Goal: Information Seeking & Learning: Find specific fact

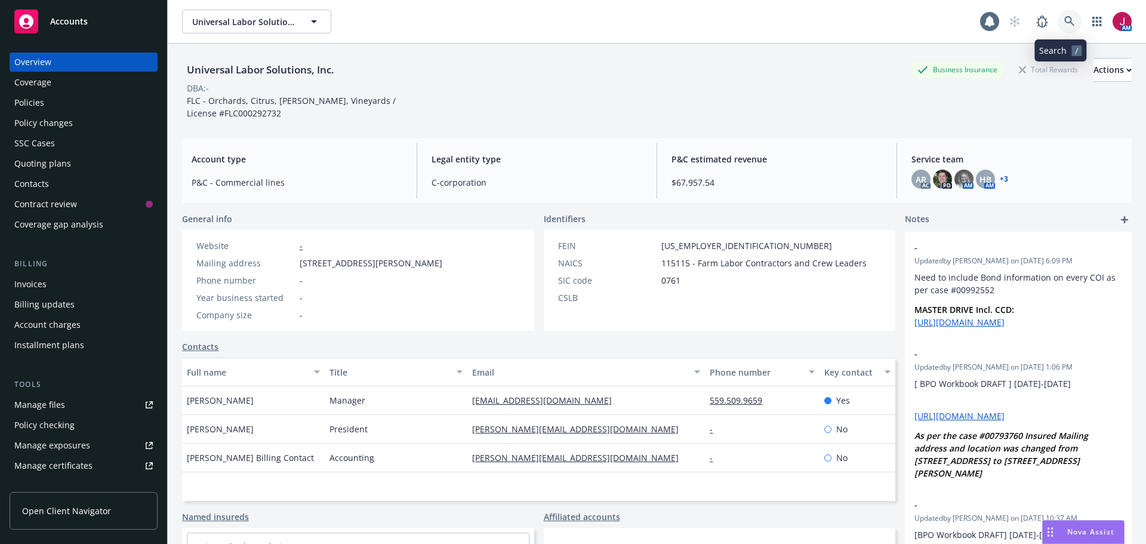
click at [1064, 21] on icon at bounding box center [1069, 21] width 11 height 11
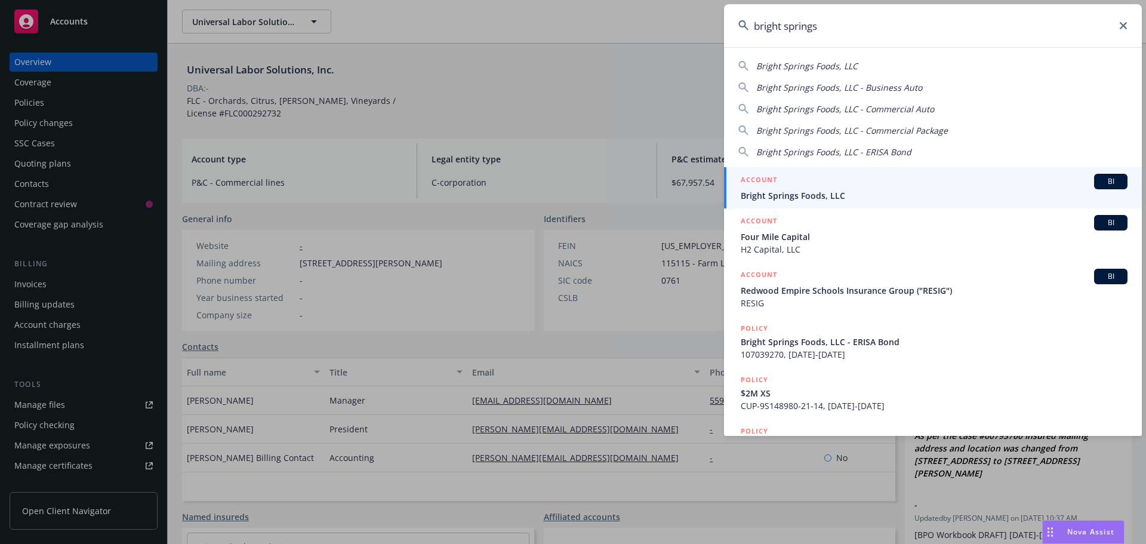
type input "bright springs"
click at [845, 189] on span "Bright Springs Foods, LLC" at bounding box center [933, 195] width 387 height 13
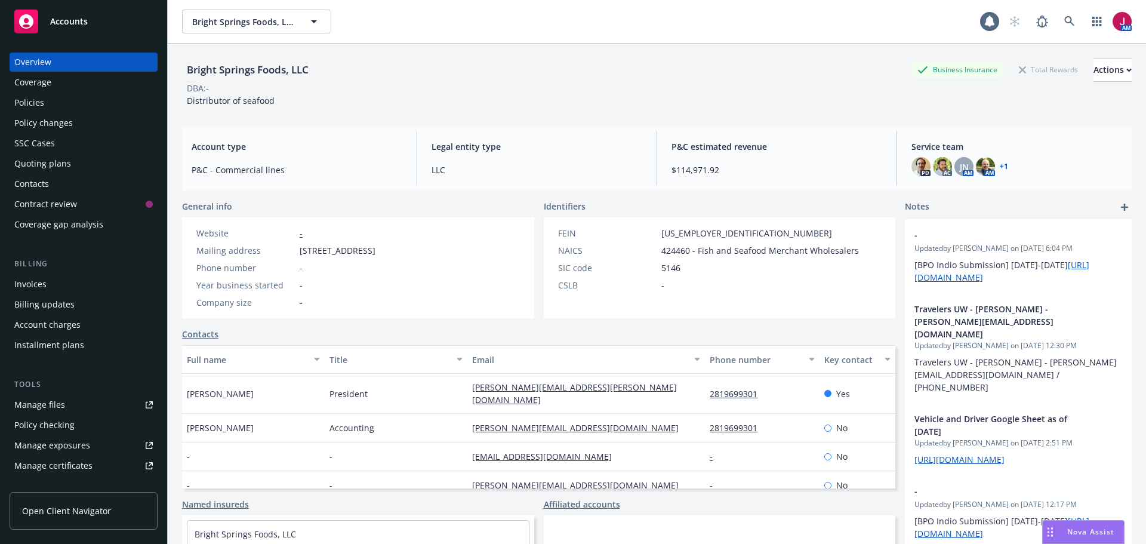
click at [43, 160] on div "Quoting plans" at bounding box center [42, 163] width 57 height 19
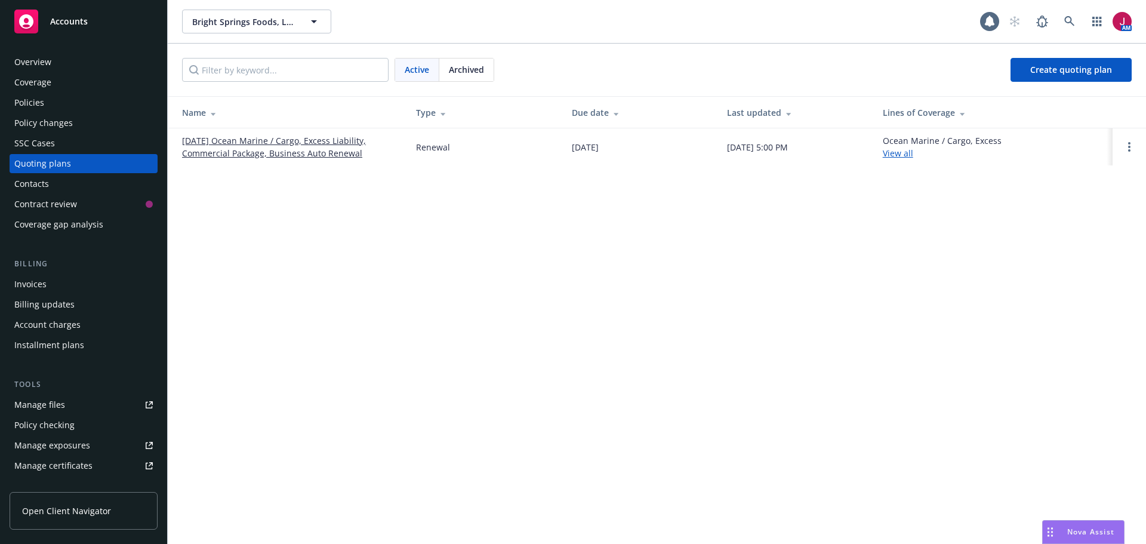
click at [255, 151] on link "11/27/25 Ocean Marine / Cargo, Excess Liability, Commercial Package, Business A…" at bounding box center [289, 146] width 215 height 25
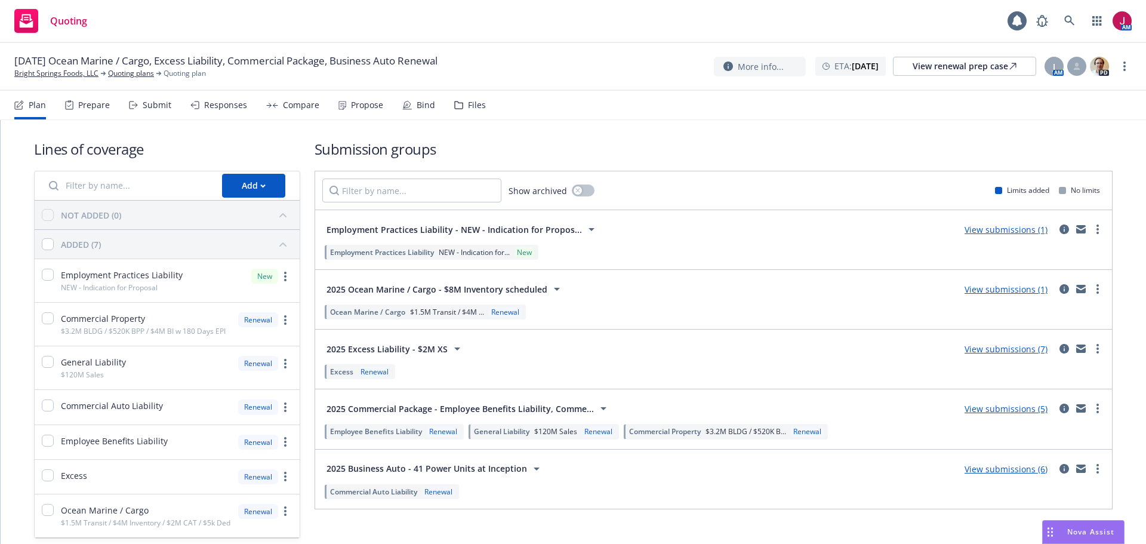
click at [468, 106] on div "Files" at bounding box center [477, 105] width 18 height 10
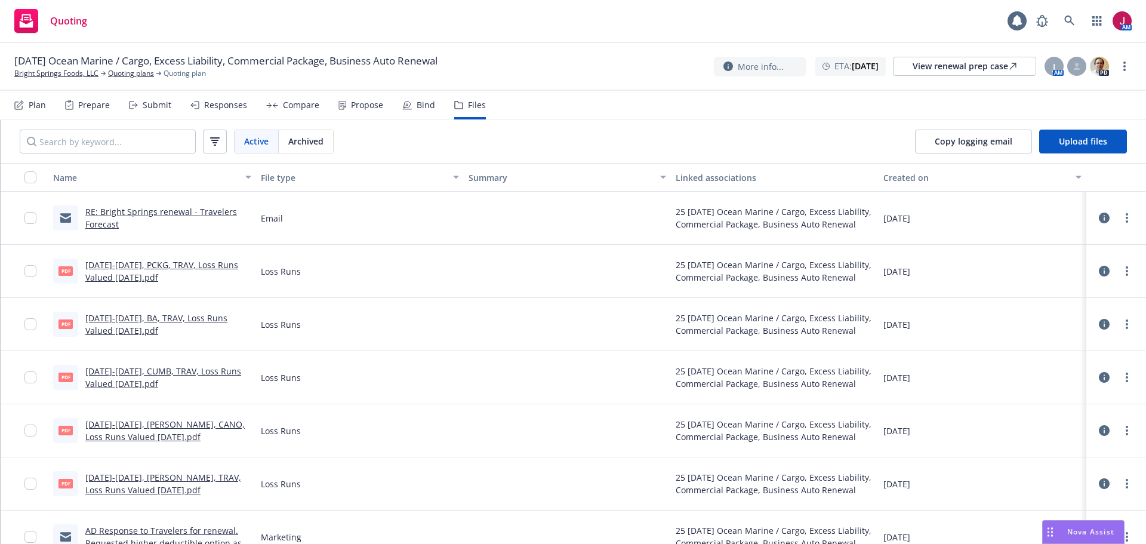
click at [366, 315] on div "Loss Runs" at bounding box center [360, 324] width 208 height 53
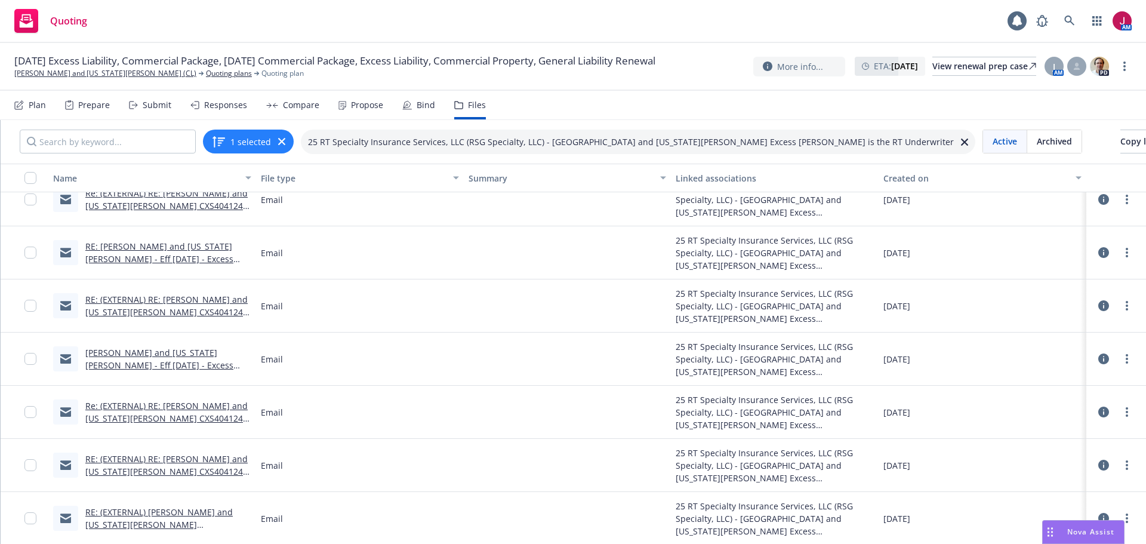
scroll to position [223, 0]
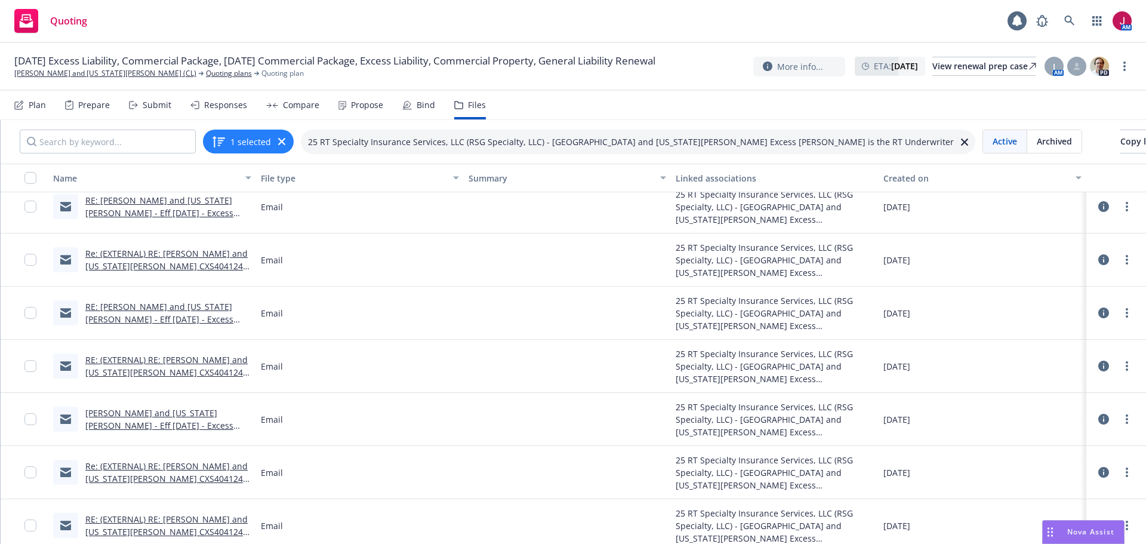
click at [197, 264] on link "Re: (EXTERNAL) RE: George and Georgia Valaskantjis CXS4041248 - RENEWAL EXCESS …" at bounding box center [166, 266] width 162 height 36
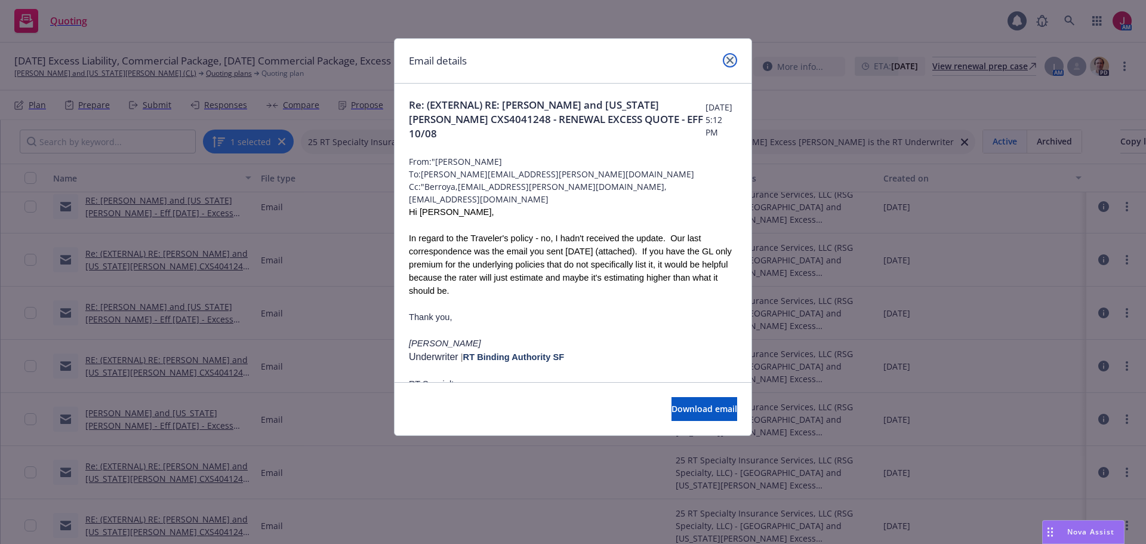
click at [734, 63] on link "close" at bounding box center [730, 60] width 14 height 14
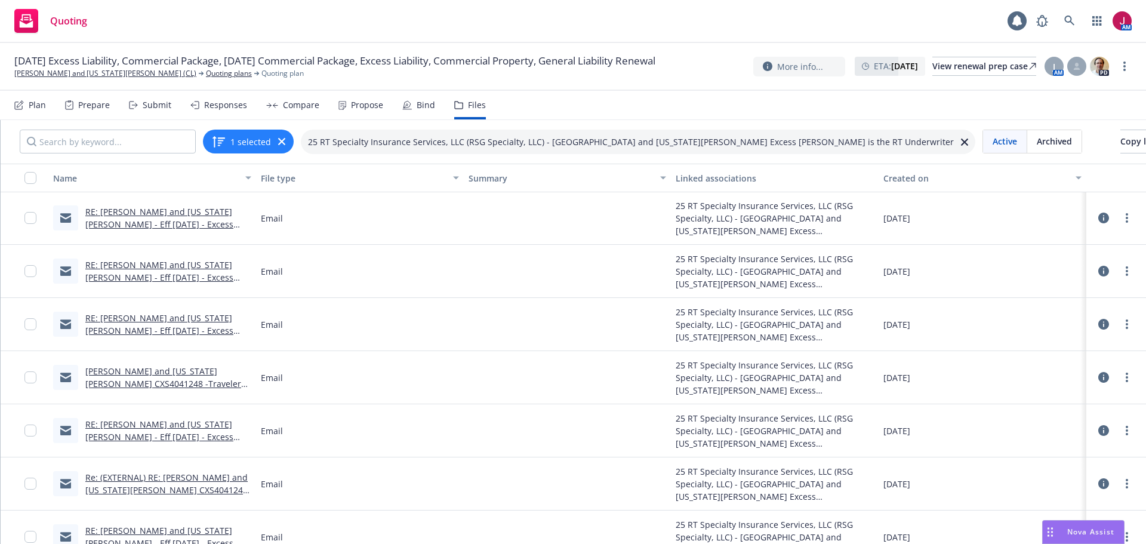
scroll to position [0, 0]
click at [153, 221] on link "RE: George and Georgia Valaskantjis - Eff 10/8/2025 - Excess Only" at bounding box center [159, 224] width 148 height 36
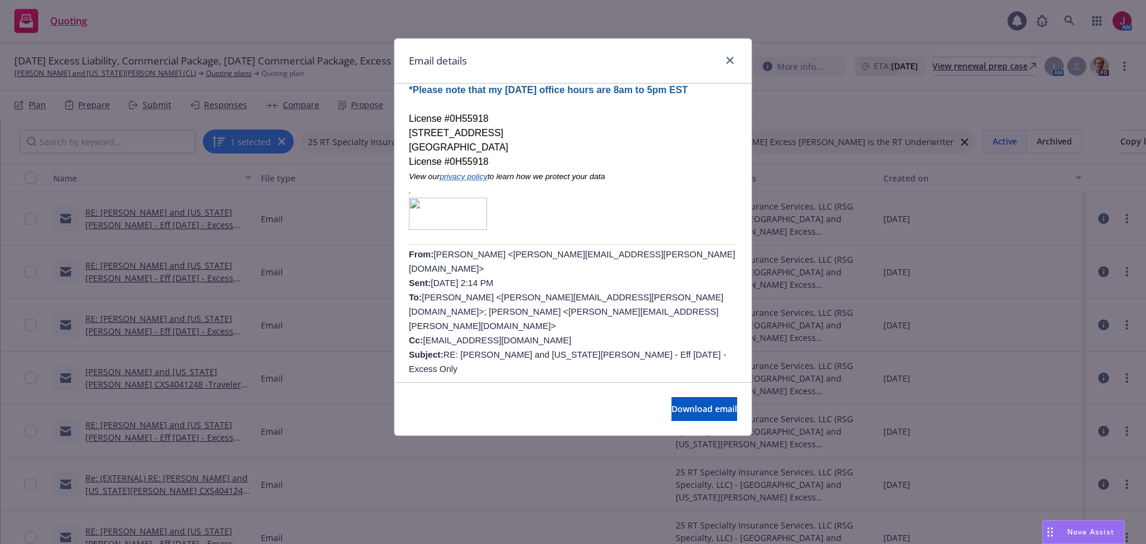
scroll to position [358, 0]
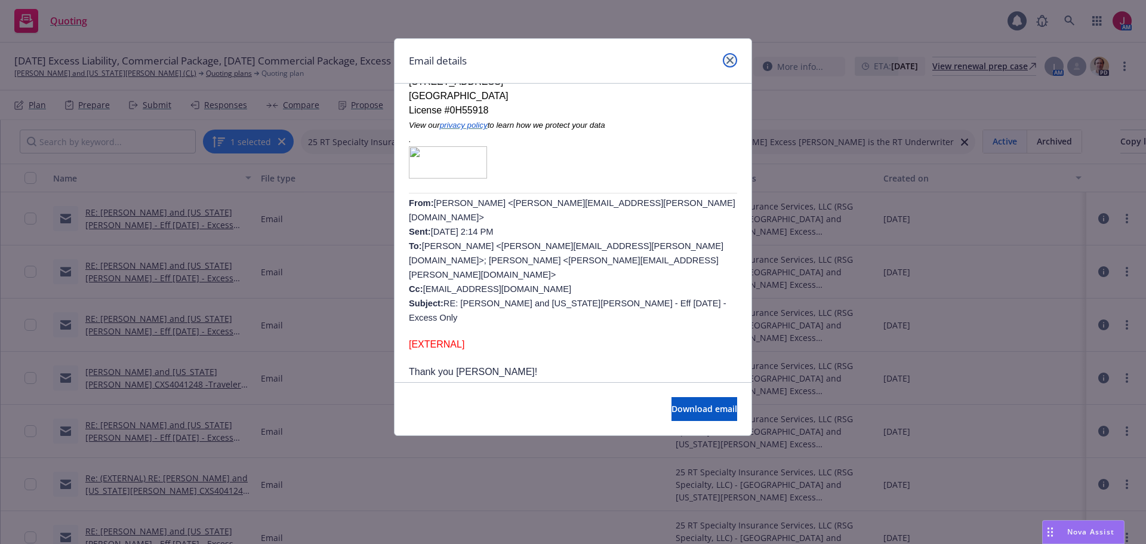
click at [727, 64] on link "close" at bounding box center [730, 60] width 14 height 14
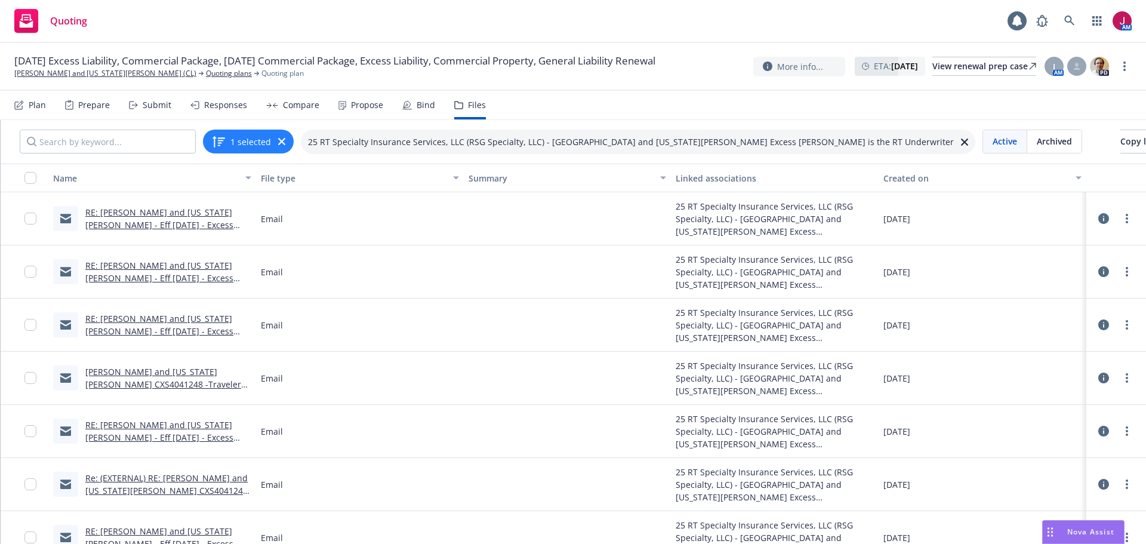
click at [146, 106] on div "Submit" at bounding box center [157, 105] width 29 height 10
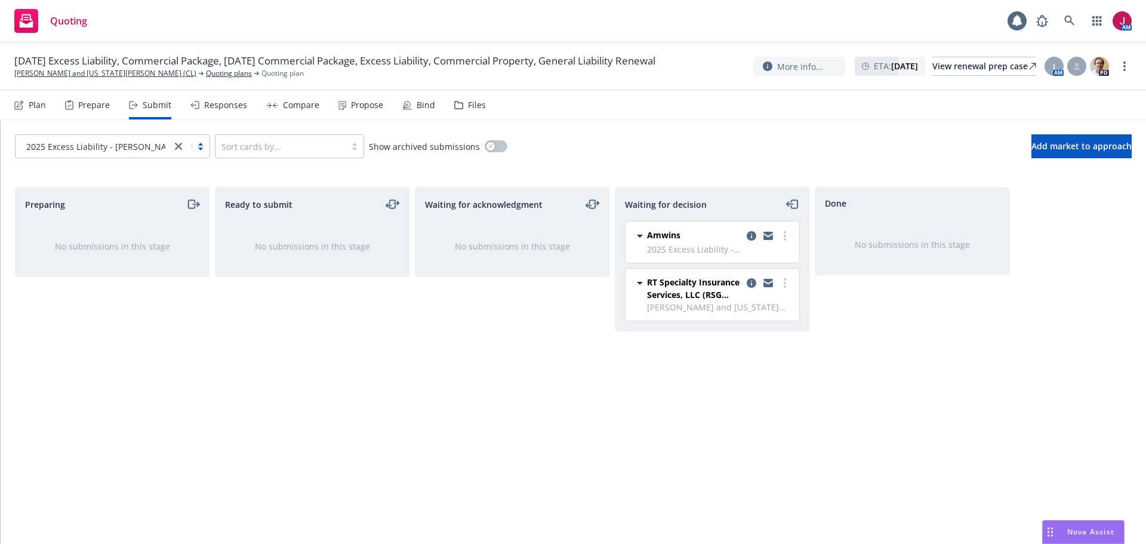
click at [42, 112] on div "Plan" at bounding box center [30, 105] width 32 height 29
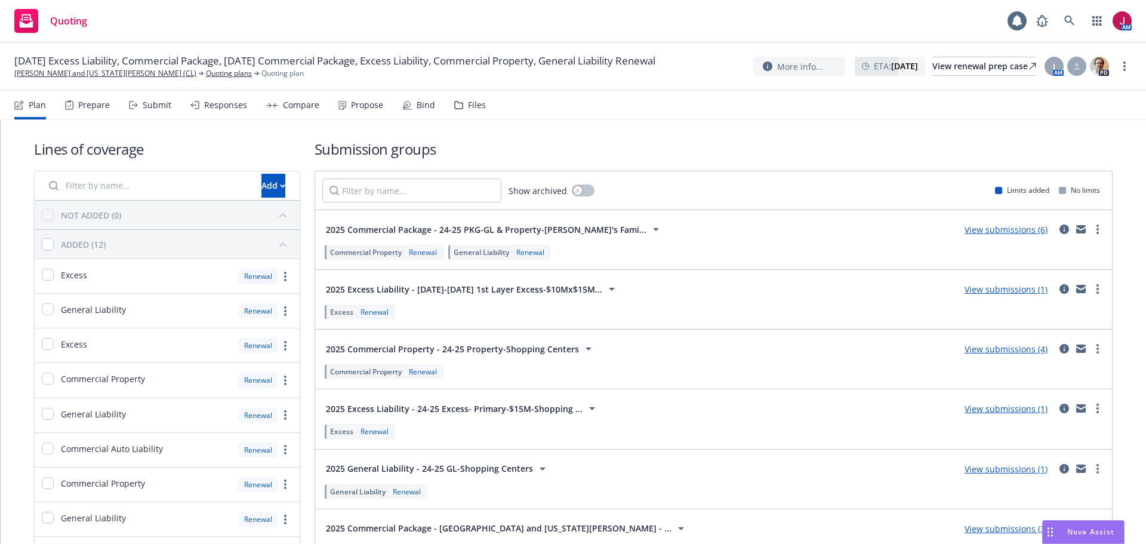
click at [1006, 231] on link "View submissions (6)" at bounding box center [1005, 229] width 83 height 11
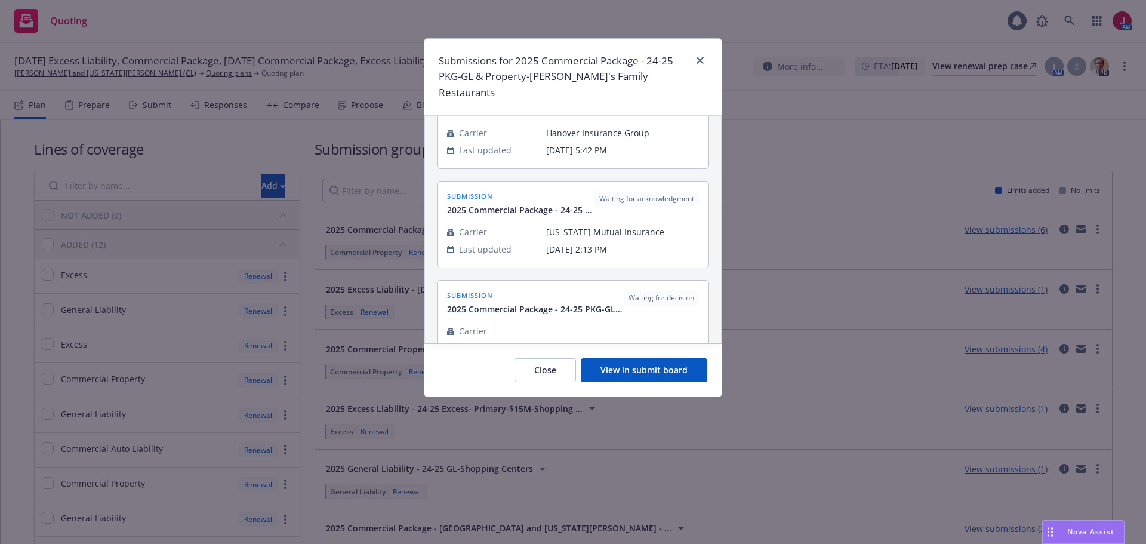
scroll to position [179, 0]
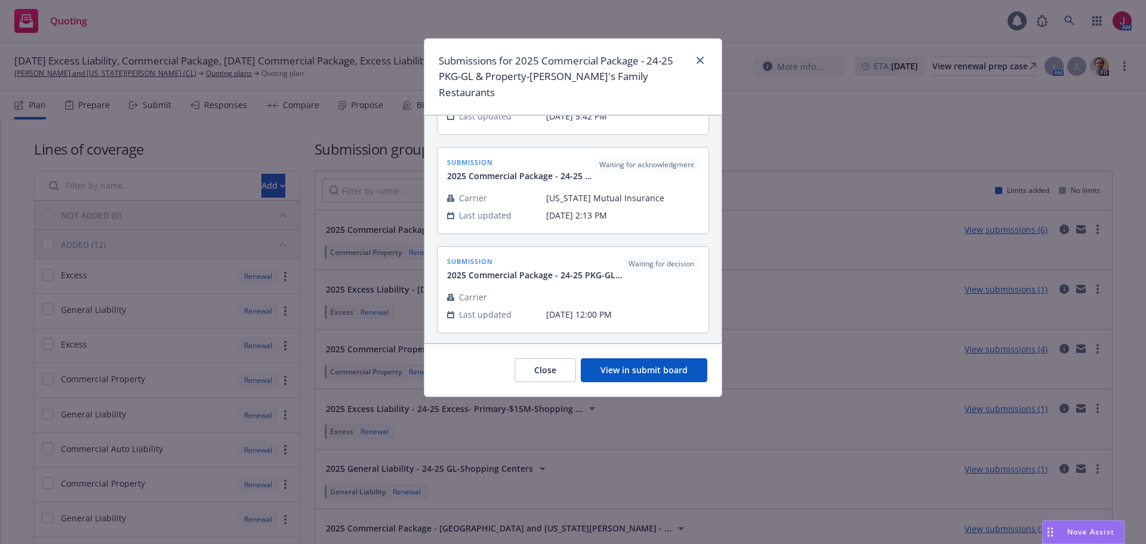
click at [642, 358] on button "View in submit board" at bounding box center [644, 370] width 126 height 24
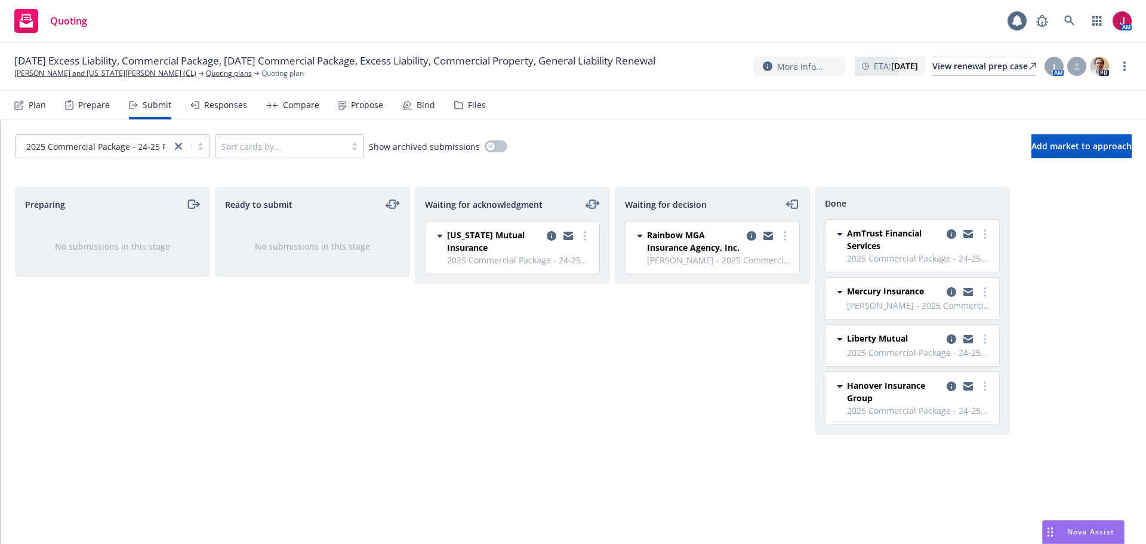
click at [36, 108] on div "Plan" at bounding box center [37, 105] width 17 height 10
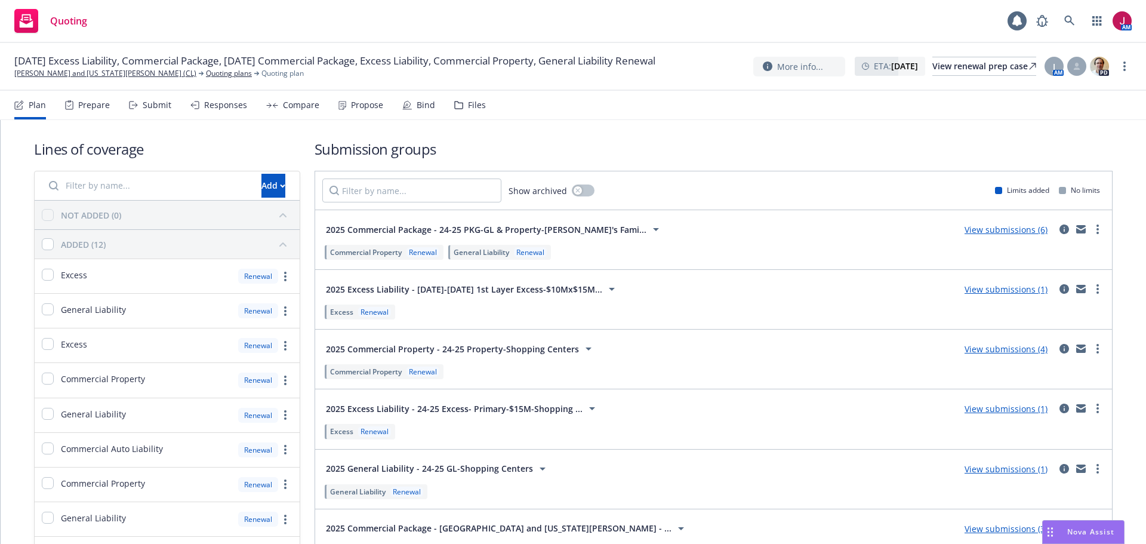
click at [998, 348] on link "View submissions (4)" at bounding box center [1005, 348] width 83 height 11
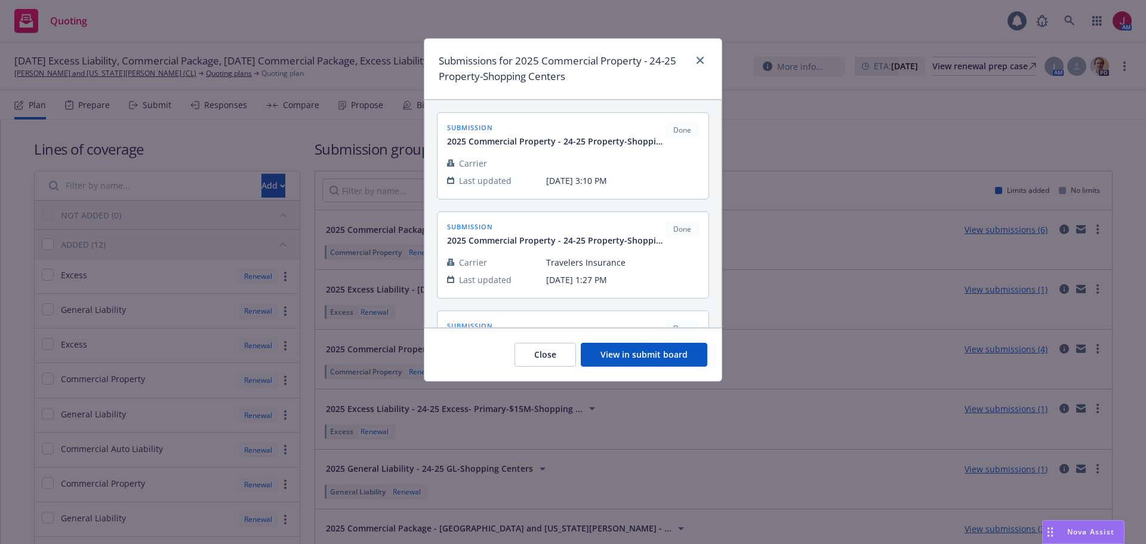
click at [654, 356] on button "View in submit board" at bounding box center [644, 354] width 126 height 24
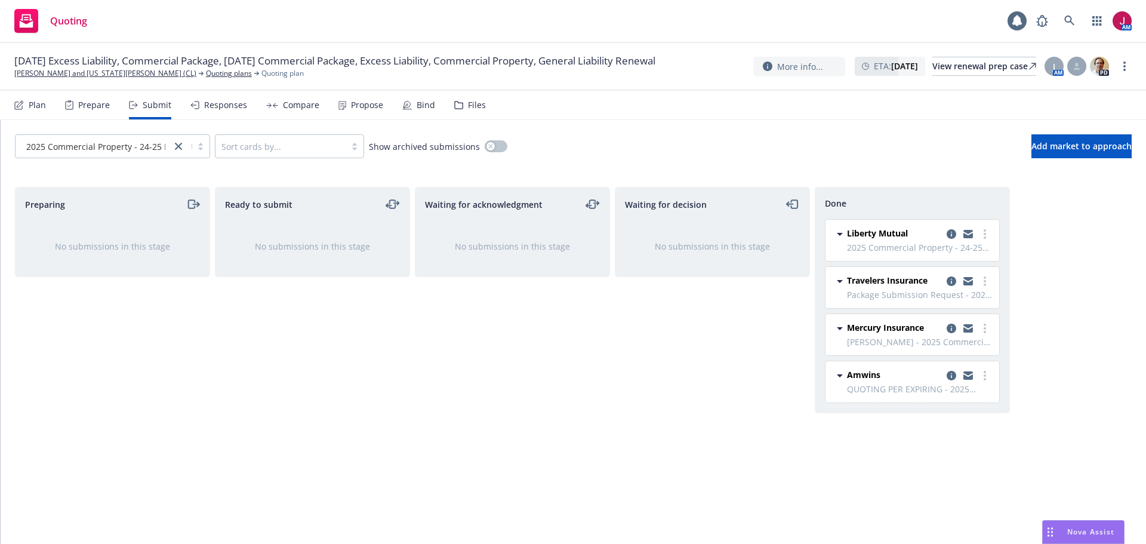
click at [233, 108] on div "Responses" at bounding box center [225, 105] width 43 height 10
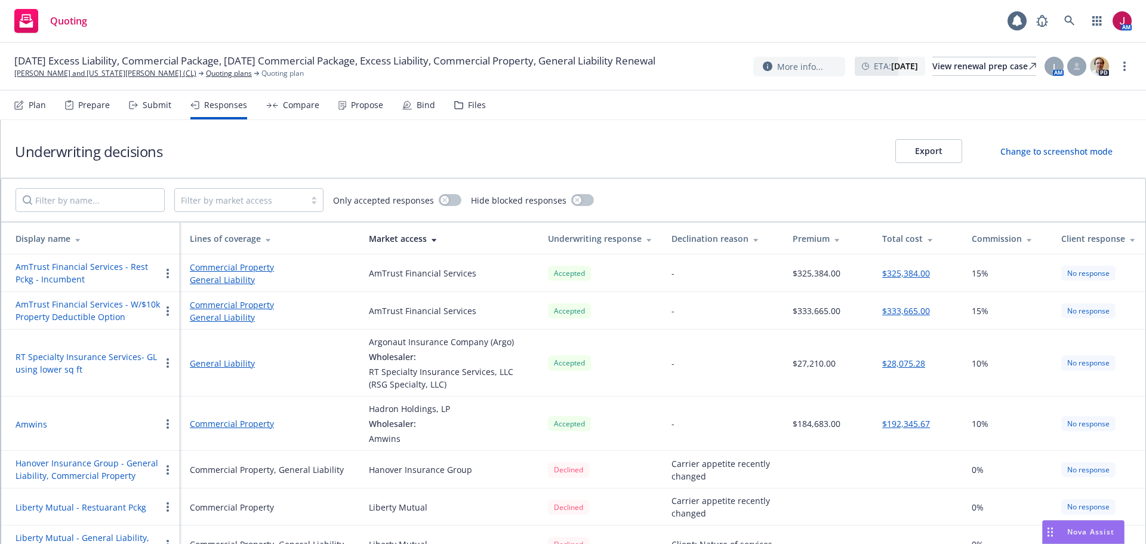
click at [249, 206] on div at bounding box center [240, 200] width 118 height 14
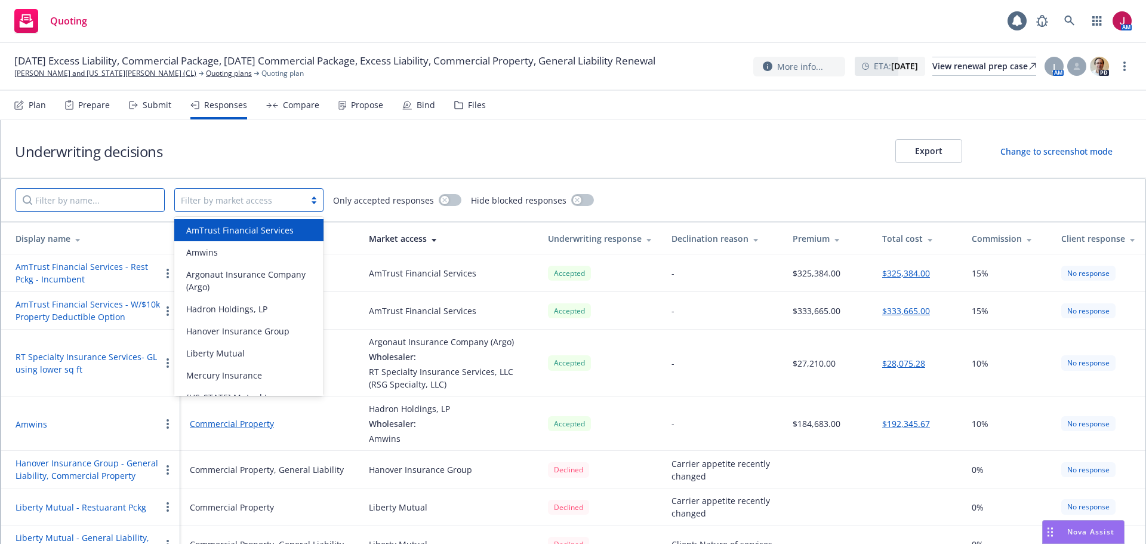
click at [100, 211] on input "Filter by name..." at bounding box center [90, 200] width 149 height 24
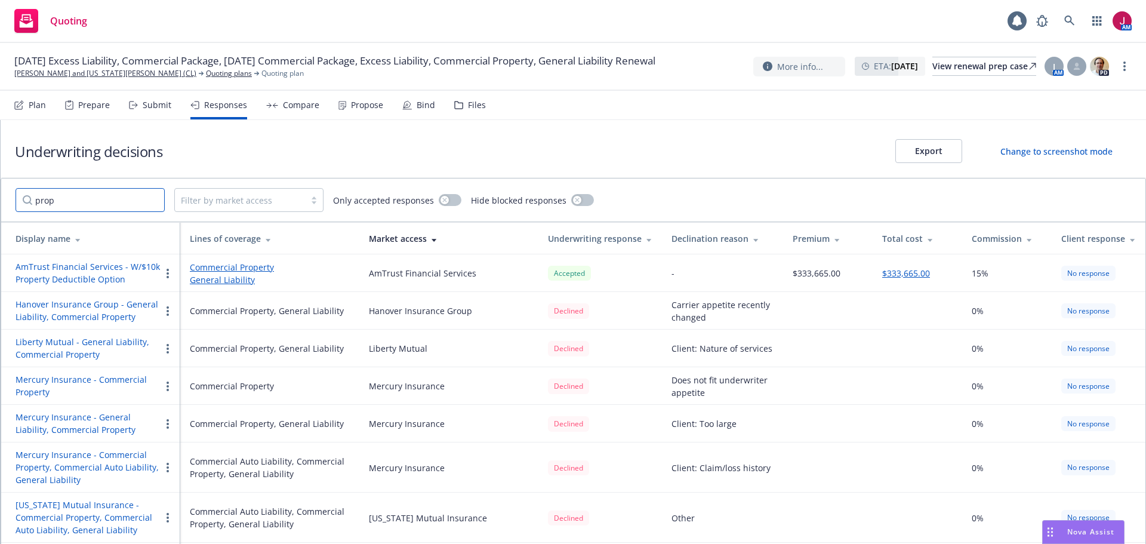
type input "prop"
click at [29, 106] on div "Plan" at bounding box center [37, 105] width 17 height 10
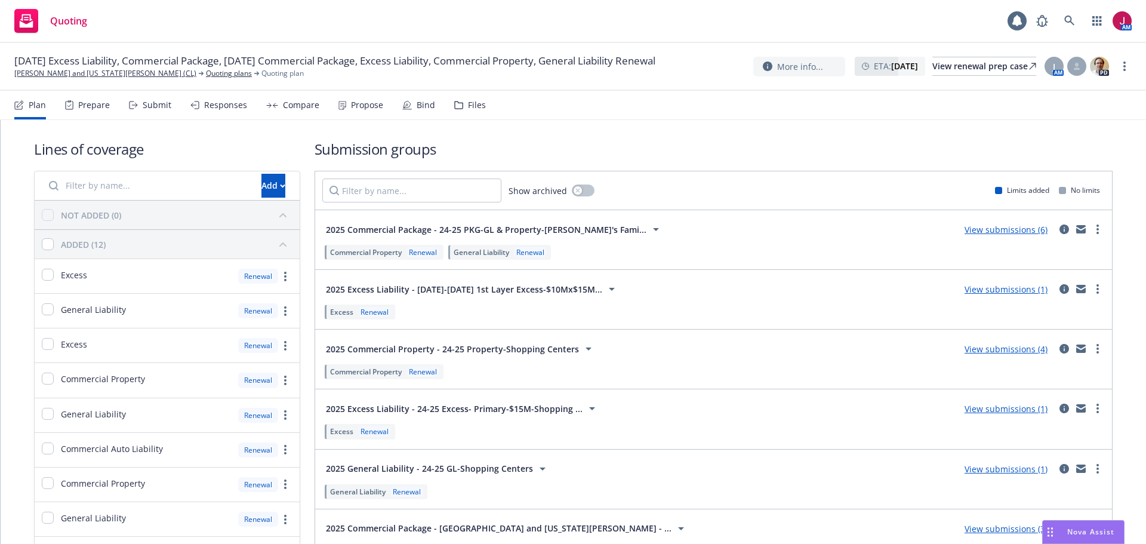
click at [35, 110] on div "Plan" at bounding box center [37, 105] width 17 height 10
click at [1014, 470] on link "View submissions (1)" at bounding box center [1005, 468] width 83 height 11
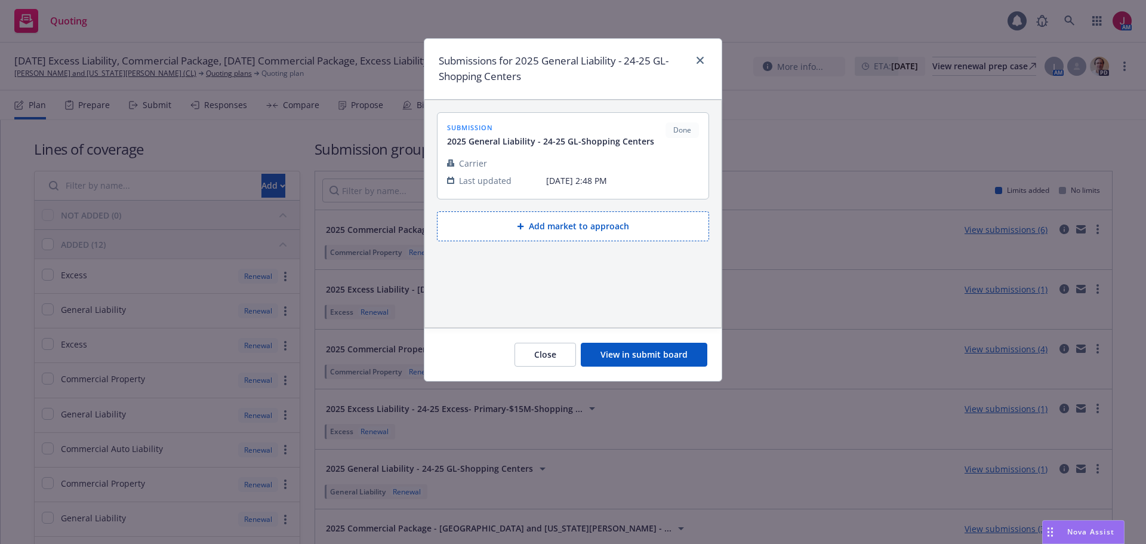
click at [656, 357] on button "View in submit board" at bounding box center [644, 354] width 126 height 24
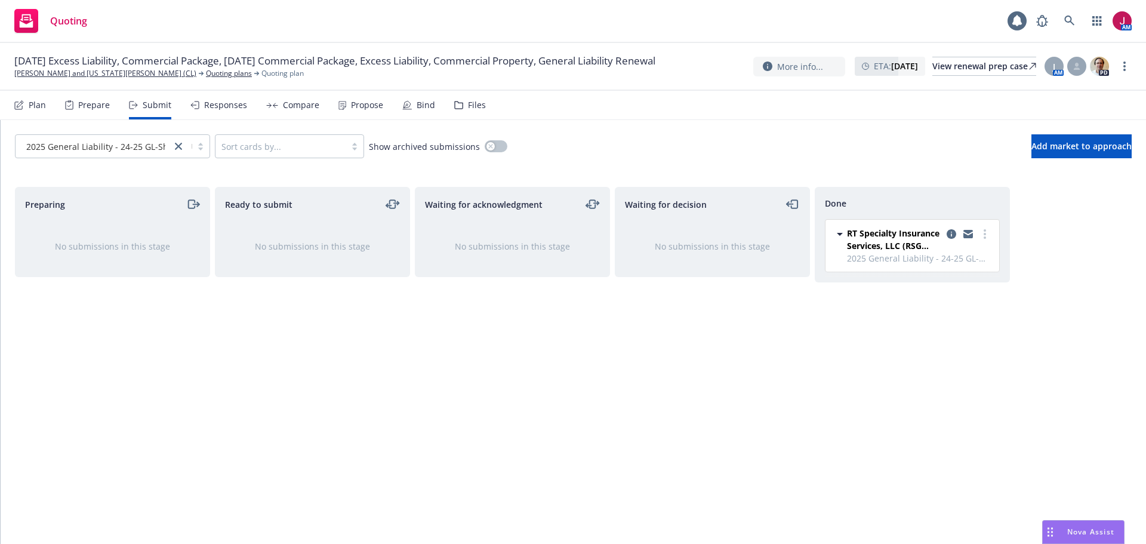
click at [224, 105] on div "Responses" at bounding box center [225, 105] width 43 height 10
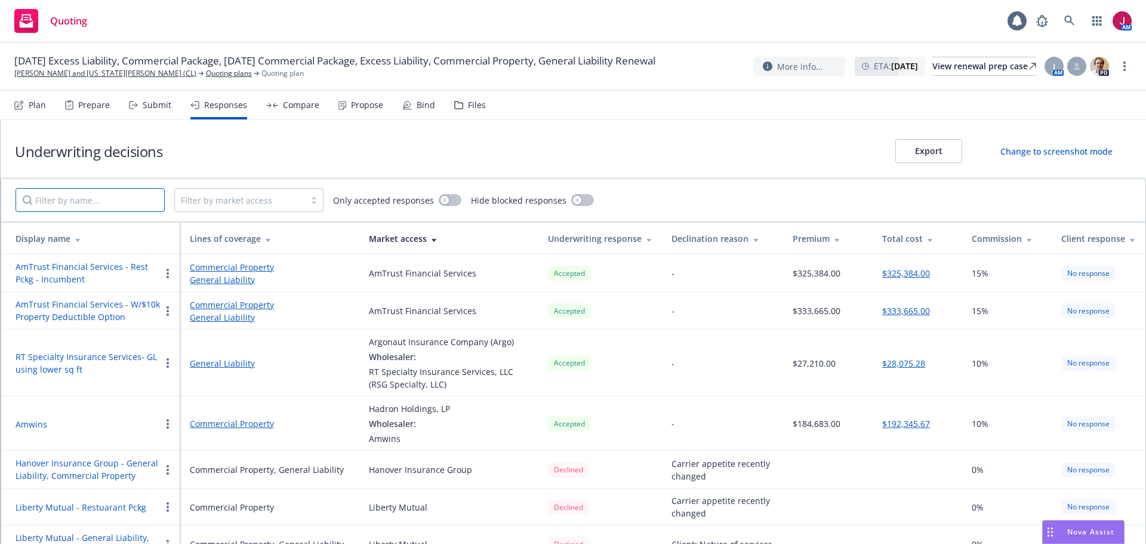
click at [128, 198] on input "Filter by name..." at bounding box center [90, 200] width 149 height 24
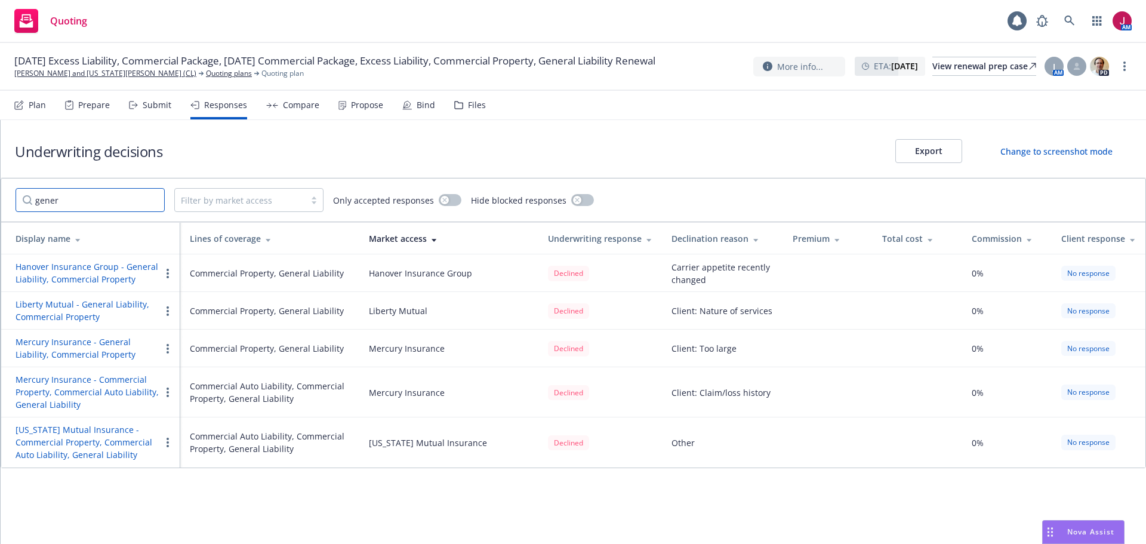
type input "gener"
click at [38, 108] on div "Plan" at bounding box center [37, 105] width 17 height 10
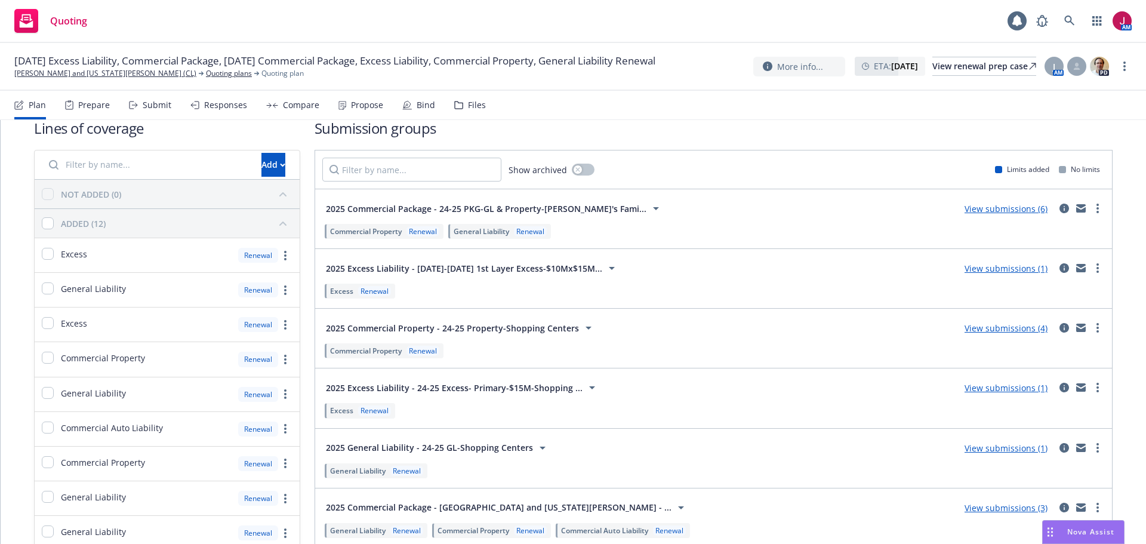
scroll to position [60, 0]
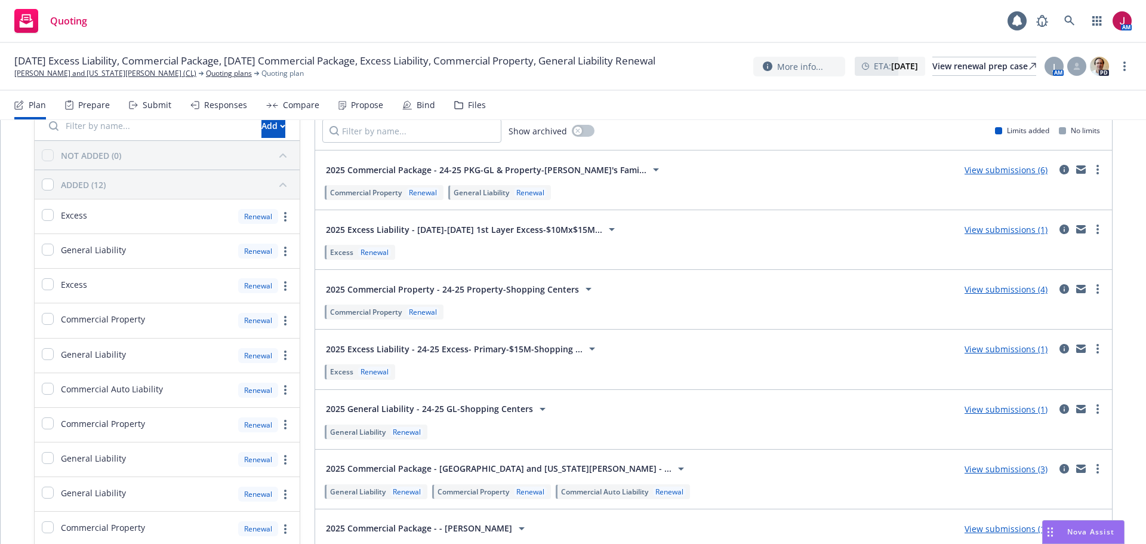
click at [1008, 410] on link "View submissions (1)" at bounding box center [1005, 408] width 83 height 11
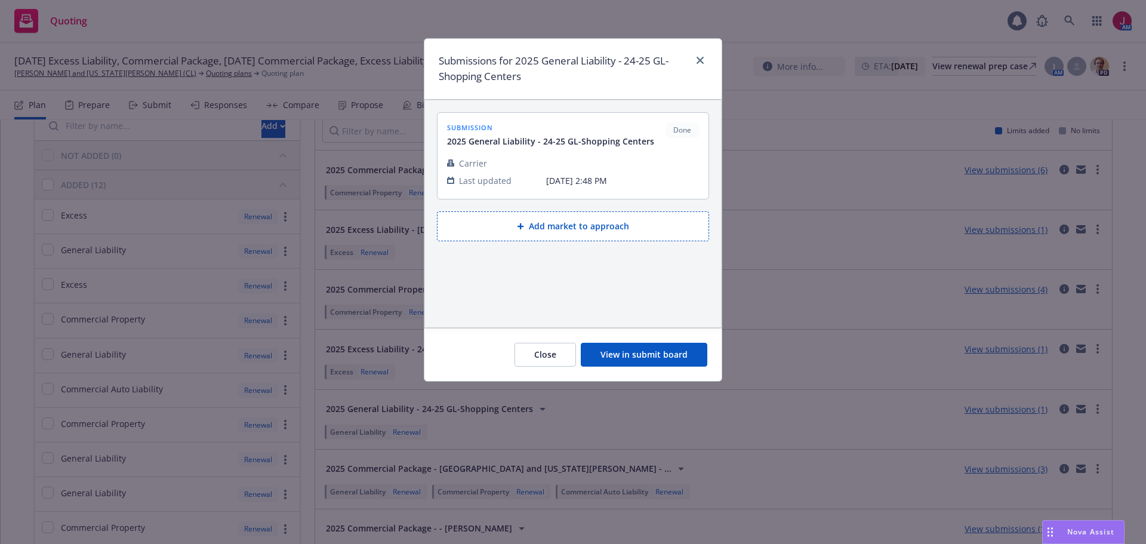
click at [665, 352] on button "View in submit board" at bounding box center [644, 354] width 126 height 24
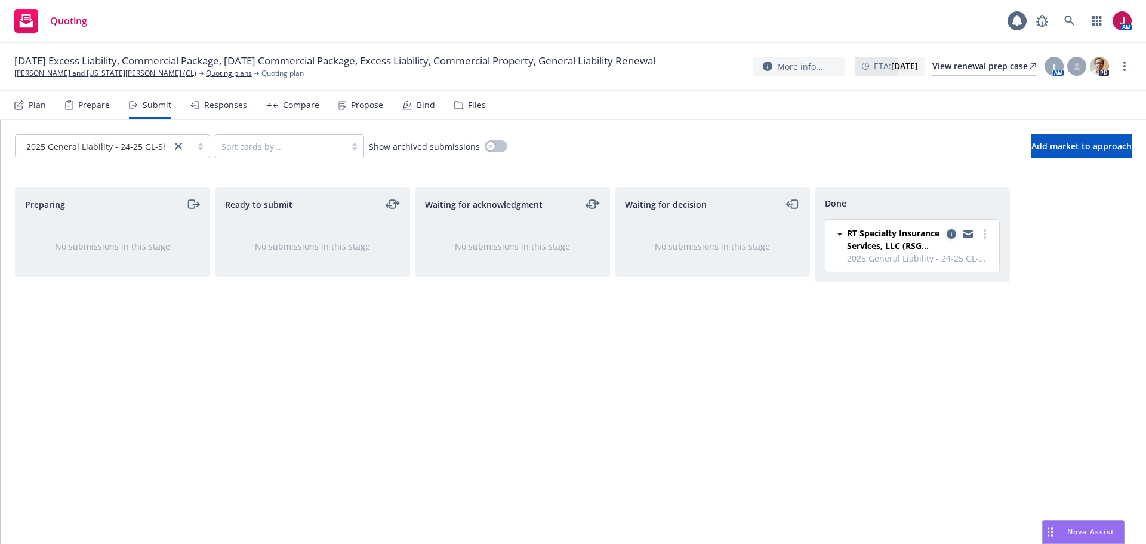
click at [953, 237] on icon "copy logging email" at bounding box center [951, 234] width 10 height 10
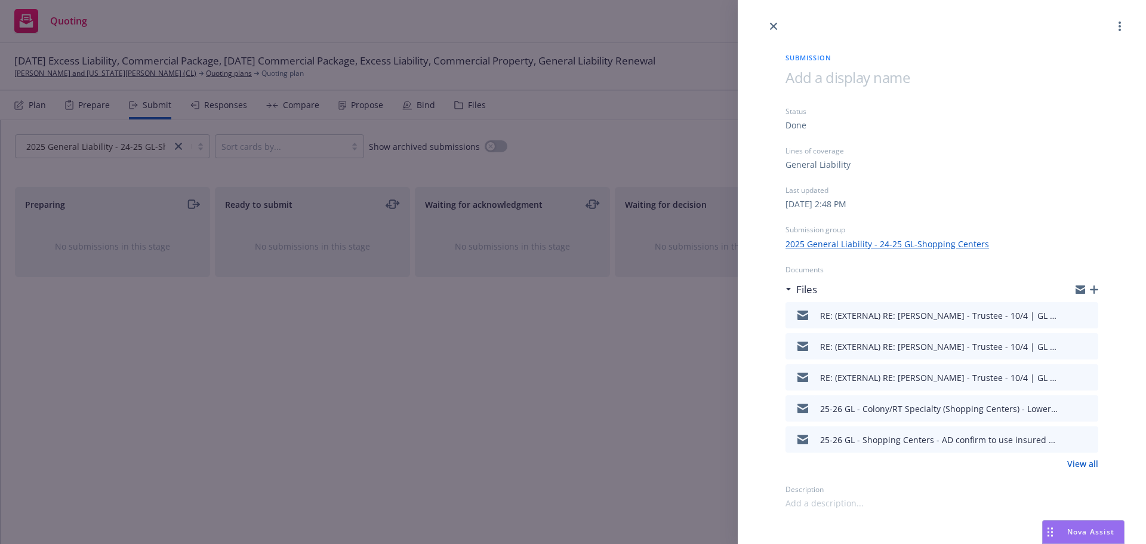
click at [1086, 318] on icon "preview file" at bounding box center [1086, 314] width 11 height 8
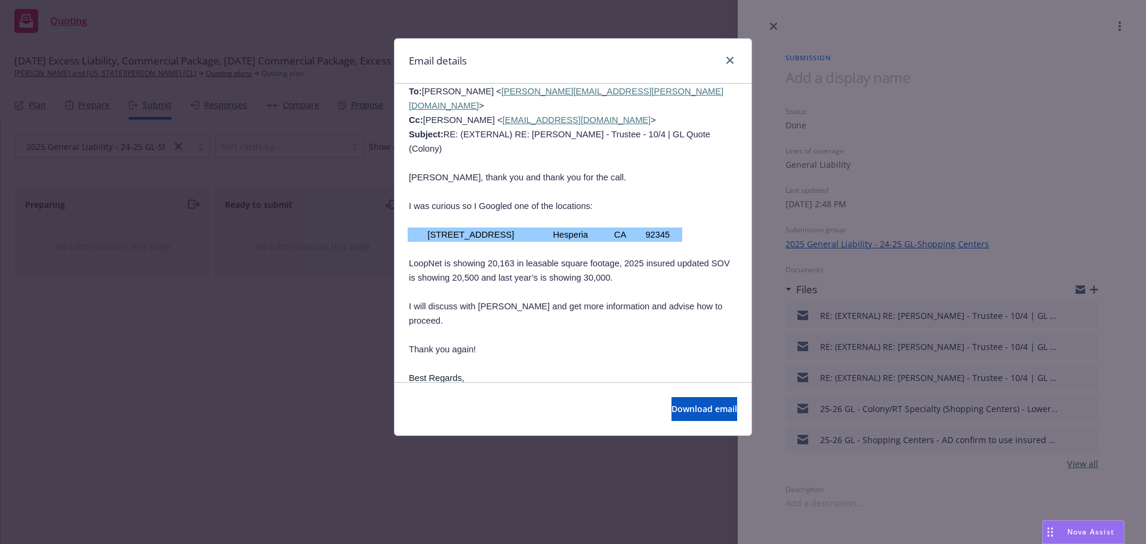
scroll to position [1770, 0]
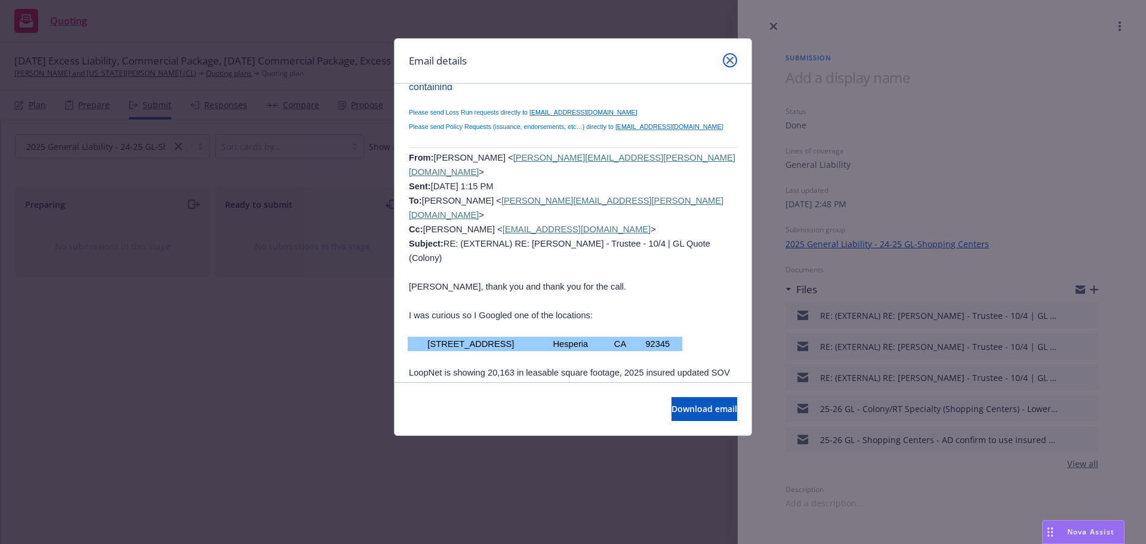
click at [730, 59] on icon "close" at bounding box center [729, 60] width 7 height 7
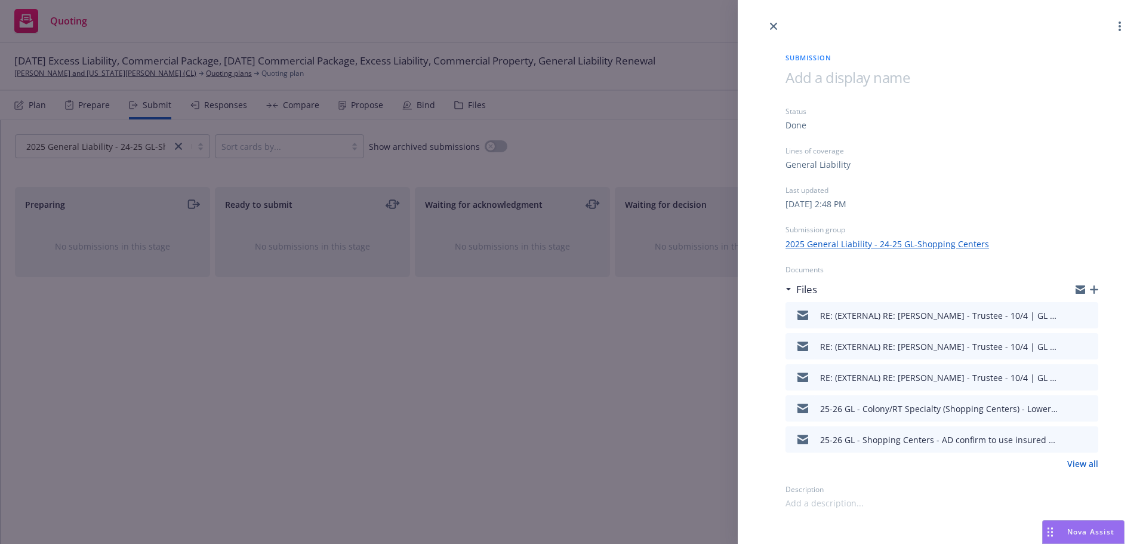
drag, startPoint x: 774, startPoint y: 24, endPoint x: 758, endPoint y: 30, distance: 17.0
click at [774, 24] on icon "close" at bounding box center [773, 26] width 7 height 7
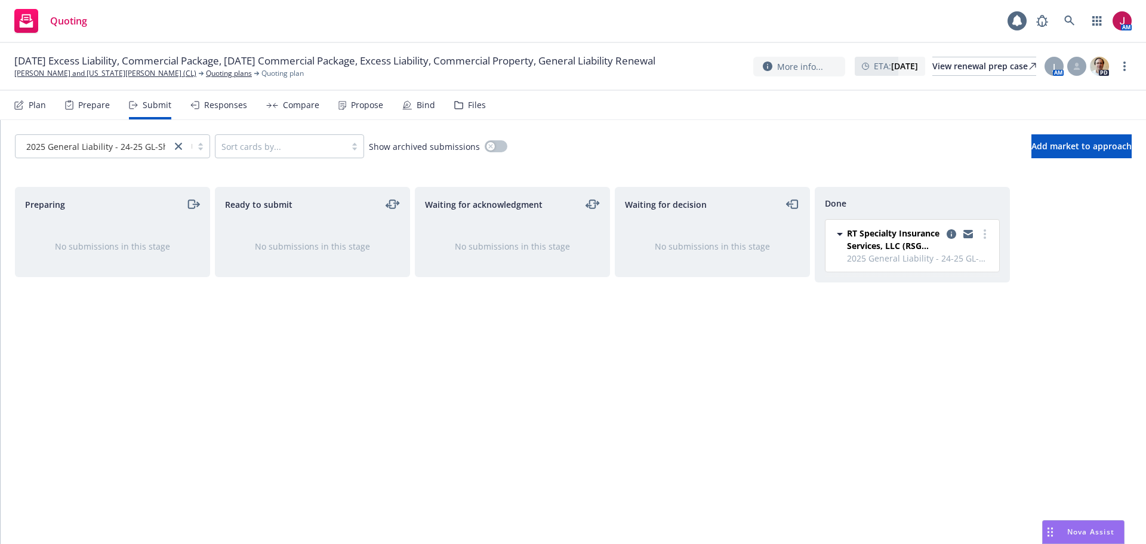
click at [32, 110] on div "Plan" at bounding box center [37, 105] width 17 height 10
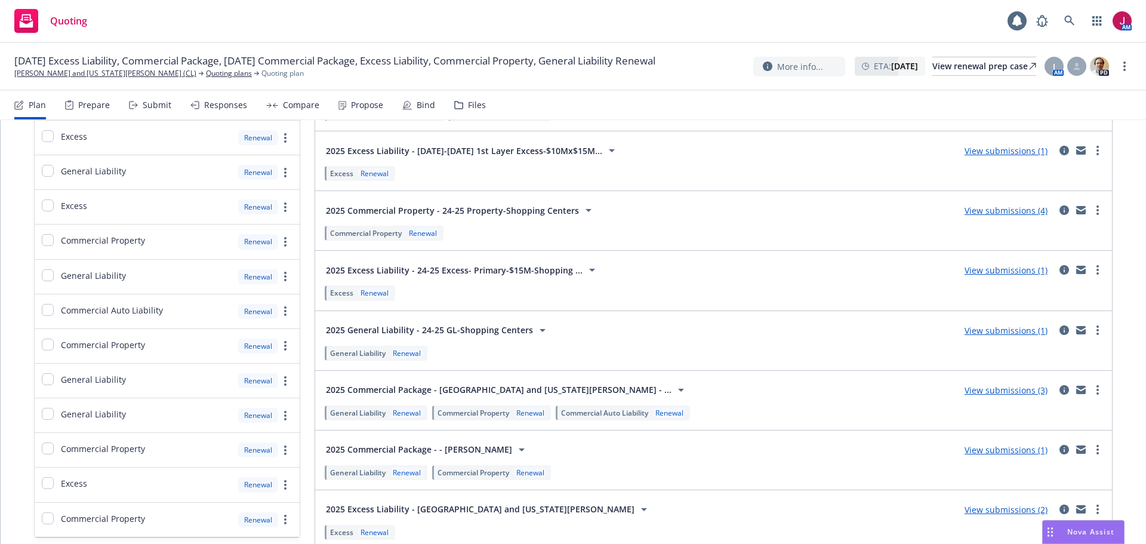
scroll to position [179, 0]
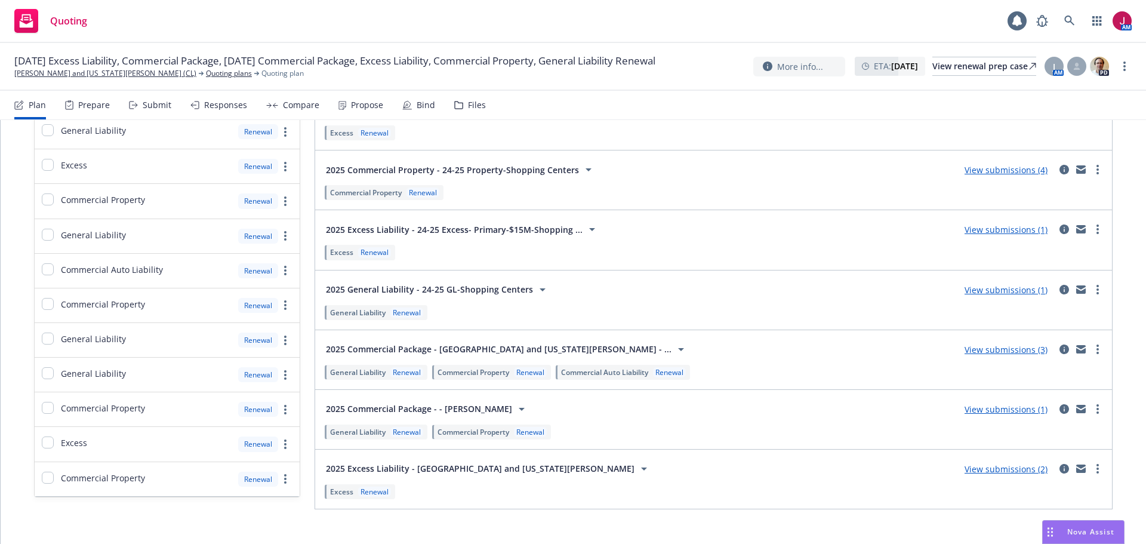
click at [975, 171] on link "View submissions (4)" at bounding box center [1005, 169] width 83 height 11
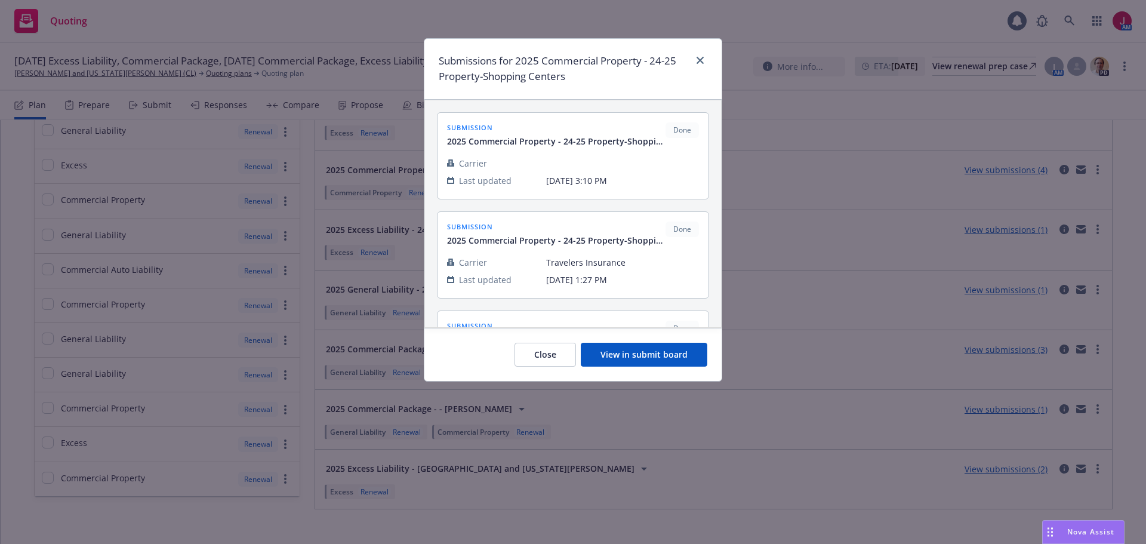
click at [628, 351] on button "View in submit board" at bounding box center [644, 354] width 126 height 24
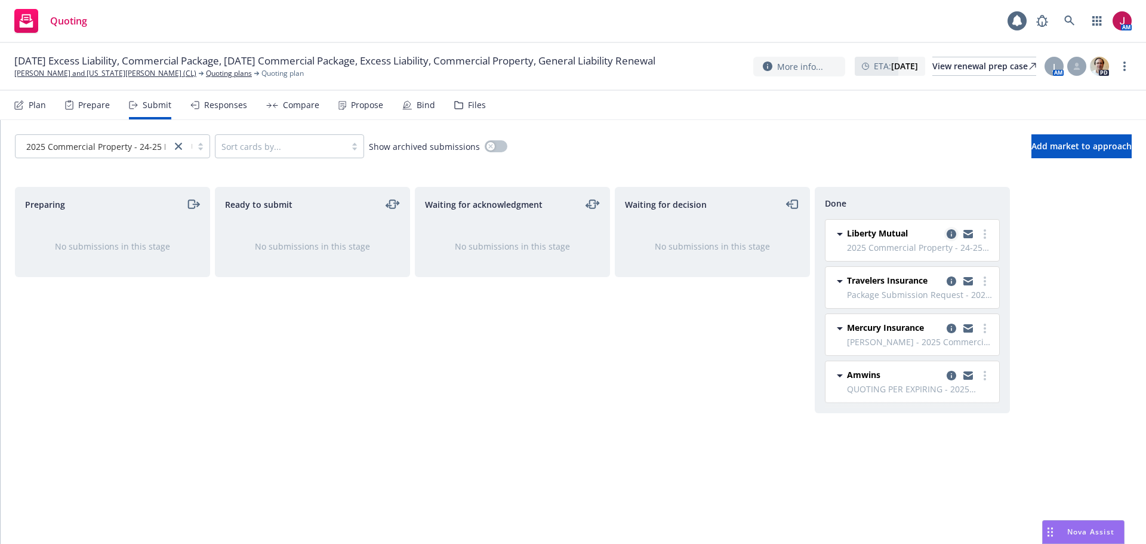
click at [948, 237] on icon "copy logging email" at bounding box center [951, 234] width 10 height 10
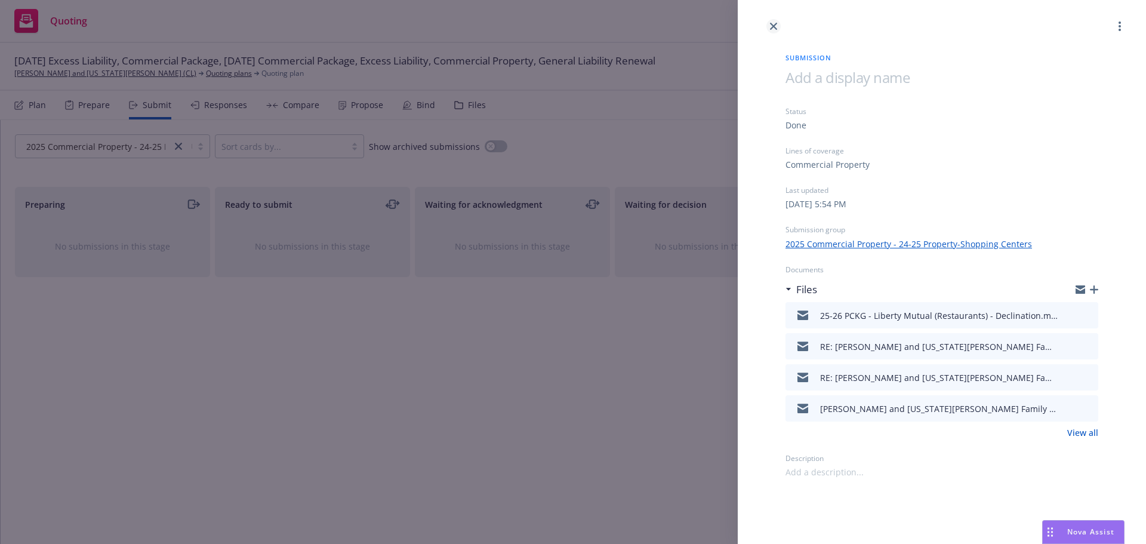
click at [774, 25] on icon "close" at bounding box center [773, 26] width 7 height 7
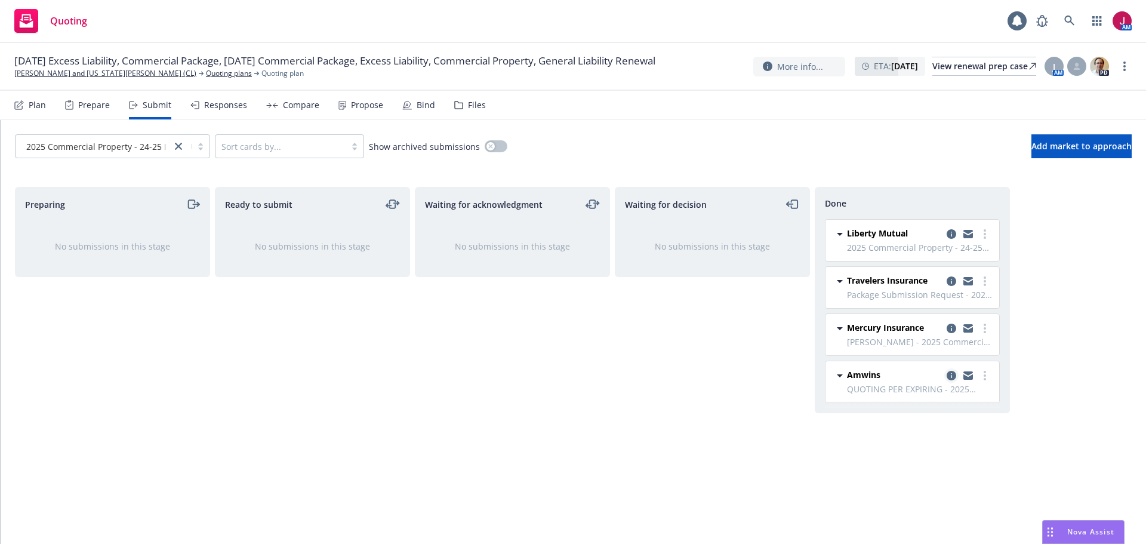
click at [955, 377] on icon "copy logging email" at bounding box center [951, 376] width 10 height 10
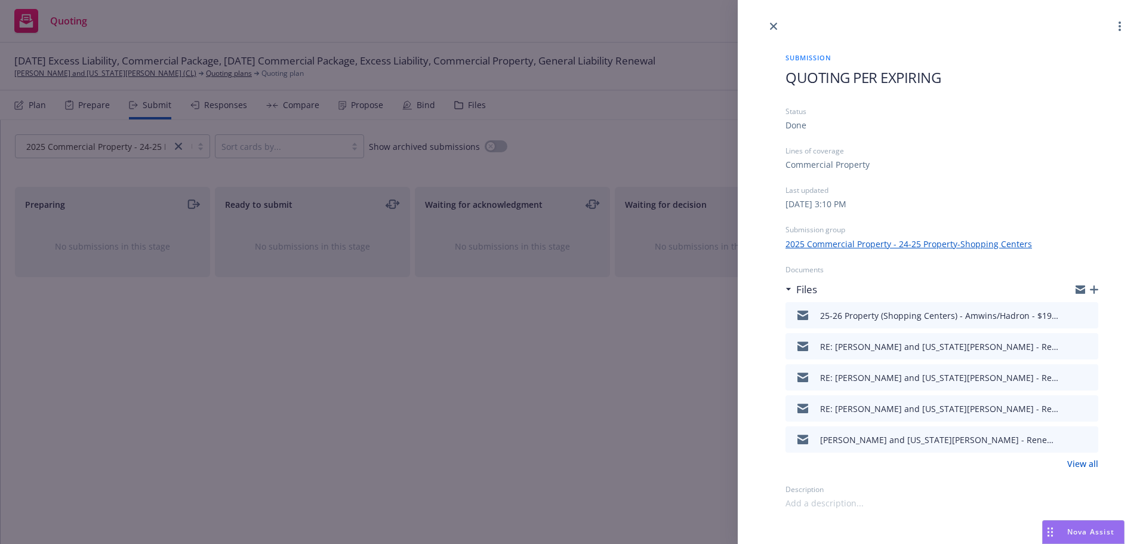
click at [1093, 467] on link "View all" at bounding box center [1082, 463] width 31 height 13
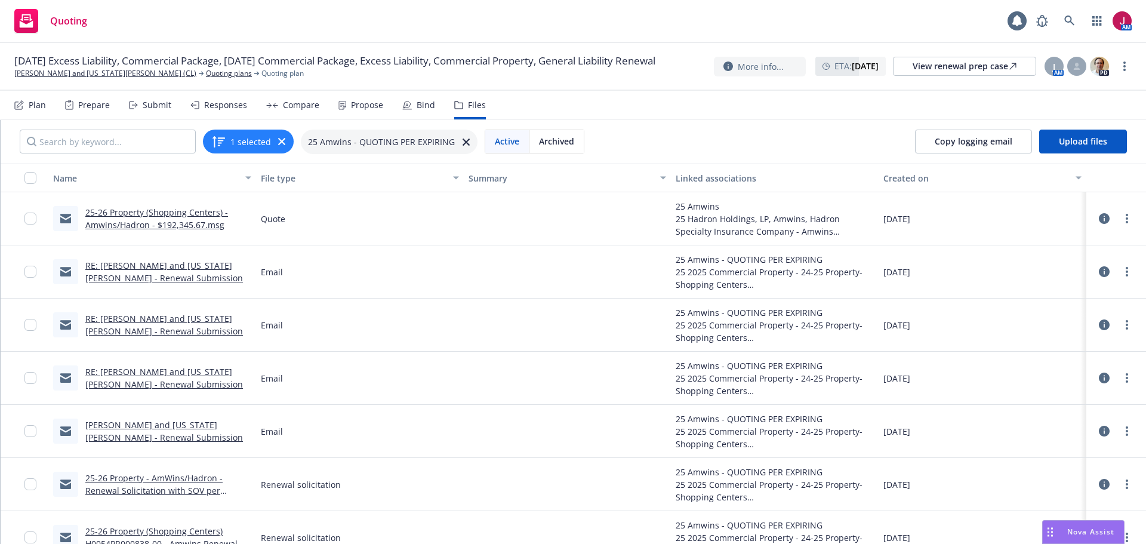
click at [36, 98] on div "Plan" at bounding box center [30, 105] width 32 height 29
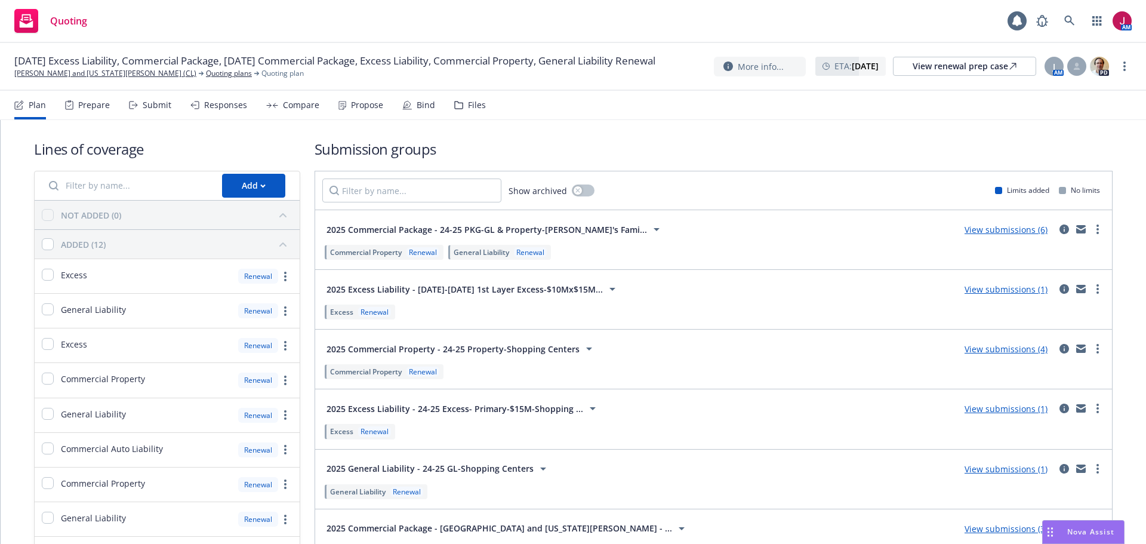
click at [991, 473] on link "View submissions (1)" at bounding box center [1005, 468] width 83 height 11
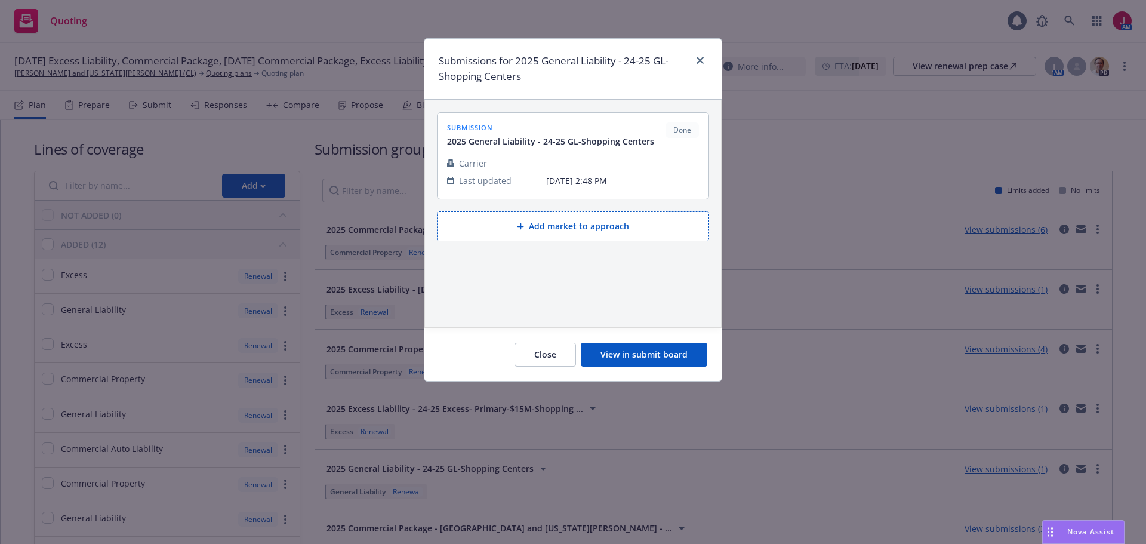
click at [650, 354] on button "View in submit board" at bounding box center [644, 354] width 126 height 24
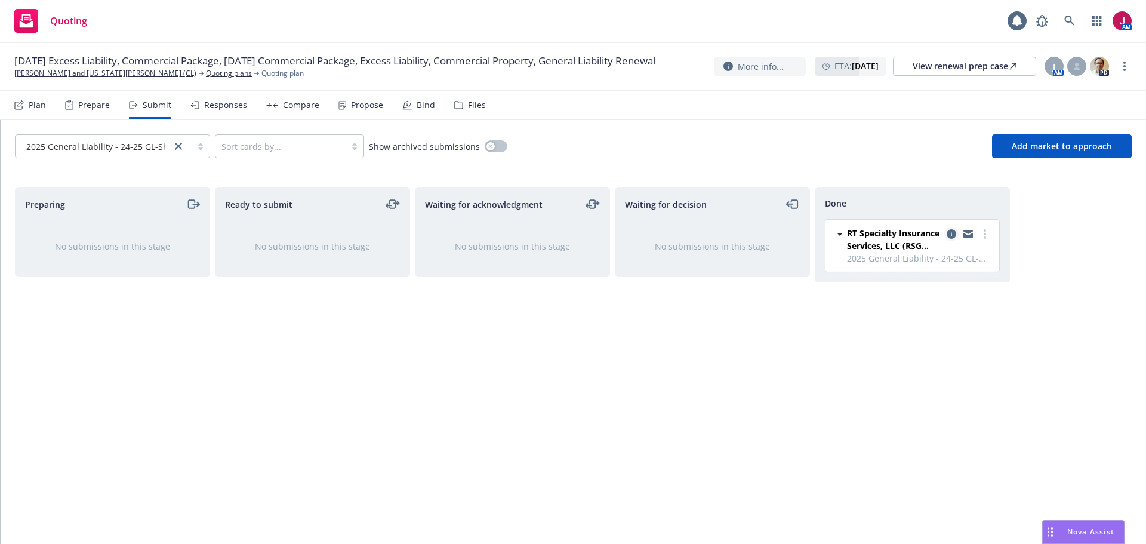
click at [953, 232] on icon "copy logging email" at bounding box center [951, 234] width 10 height 10
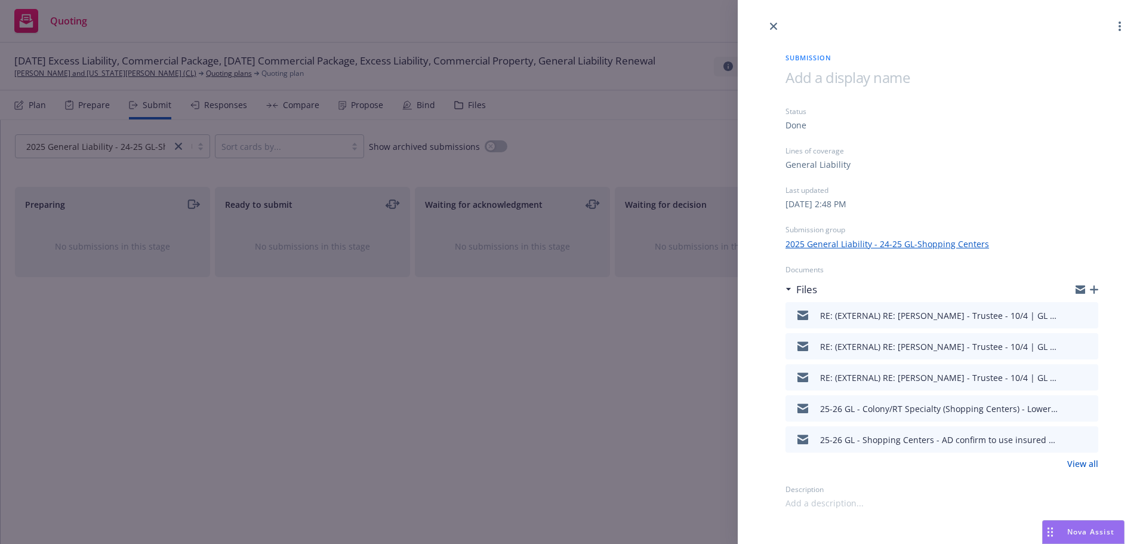
click at [1077, 465] on link "View all" at bounding box center [1082, 463] width 31 height 13
click at [770, 27] on icon "close" at bounding box center [773, 26] width 7 height 7
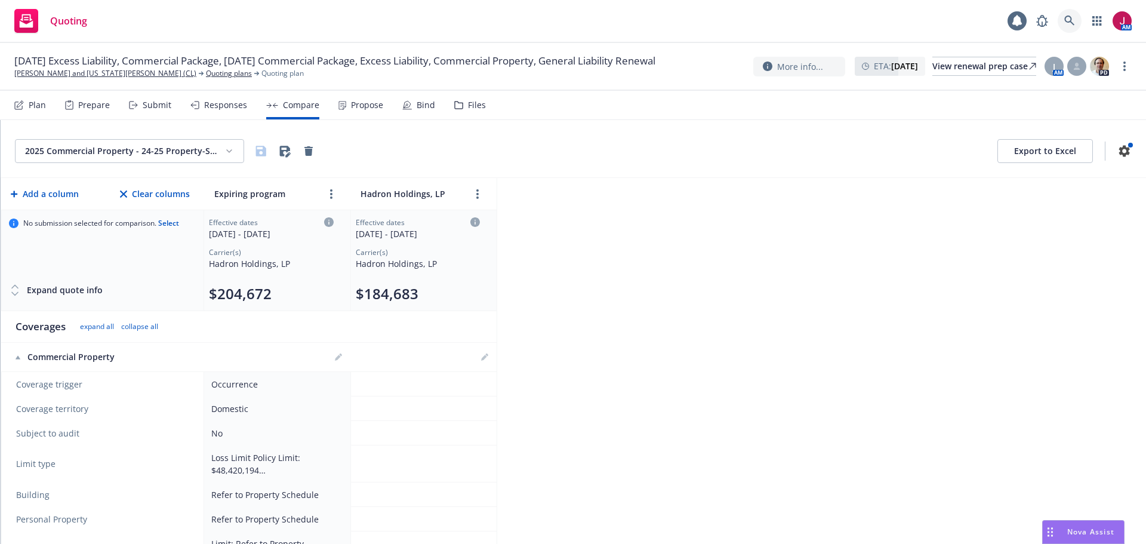
click at [1069, 18] on icon at bounding box center [1069, 21] width 11 height 11
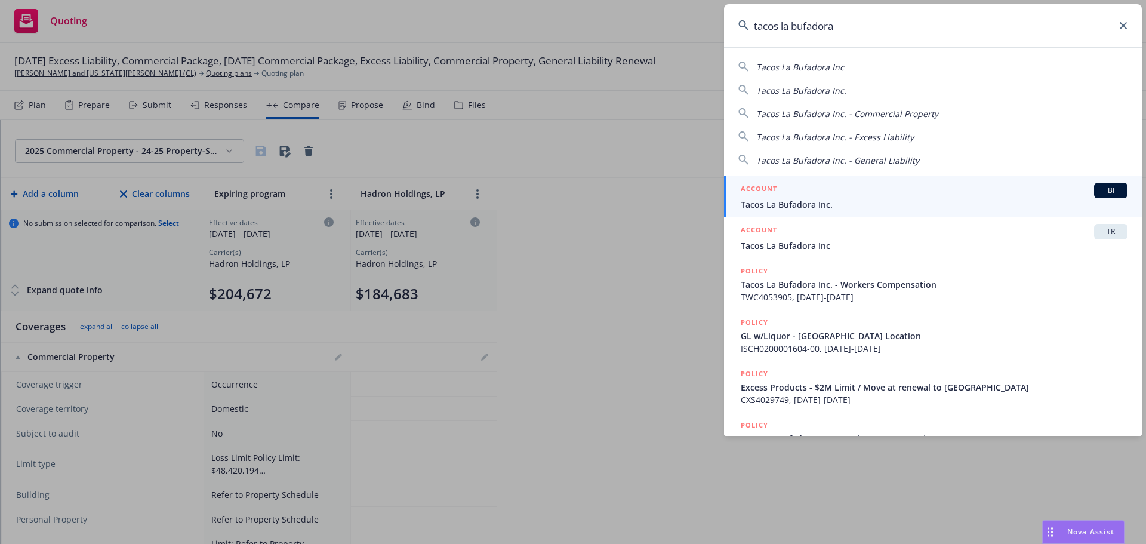
type input "tacos la bufadora"
click at [936, 204] on span "Tacos La Bufadora Inc." at bounding box center [933, 204] width 387 height 13
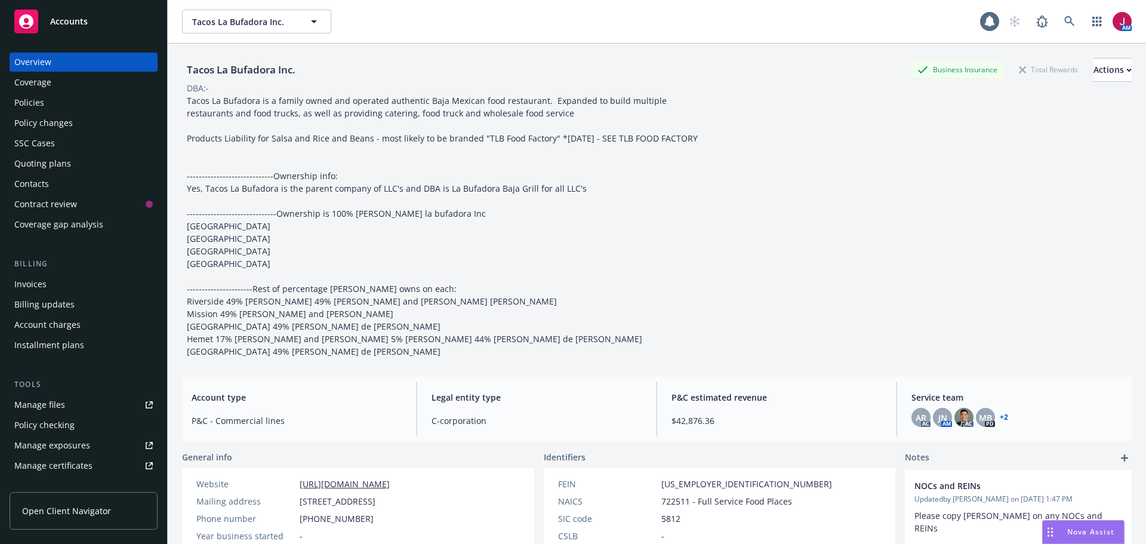
click at [84, 165] on div "Quoting plans" at bounding box center [83, 163] width 138 height 19
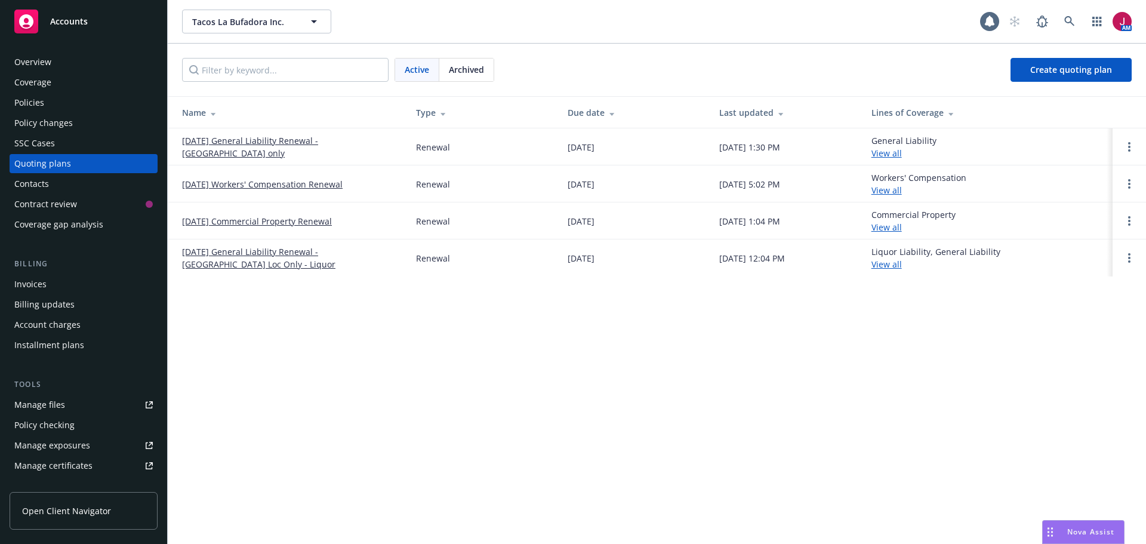
click at [280, 148] on link "11/16/25 General Liability Renewal - El Monte Loc only" at bounding box center [289, 146] width 215 height 25
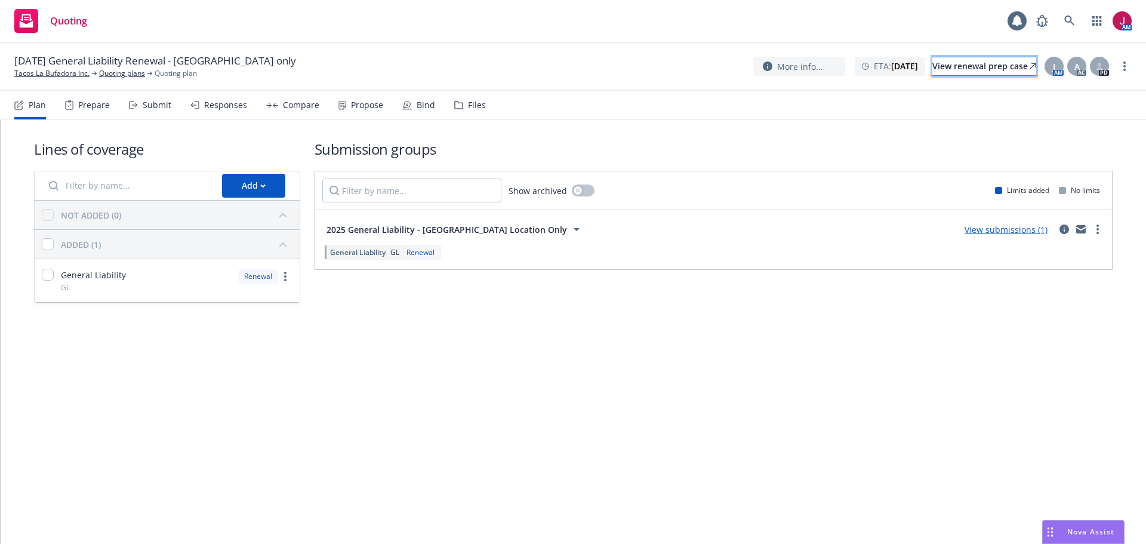
click at [955, 70] on div "View renewal prep case" at bounding box center [984, 66] width 104 height 18
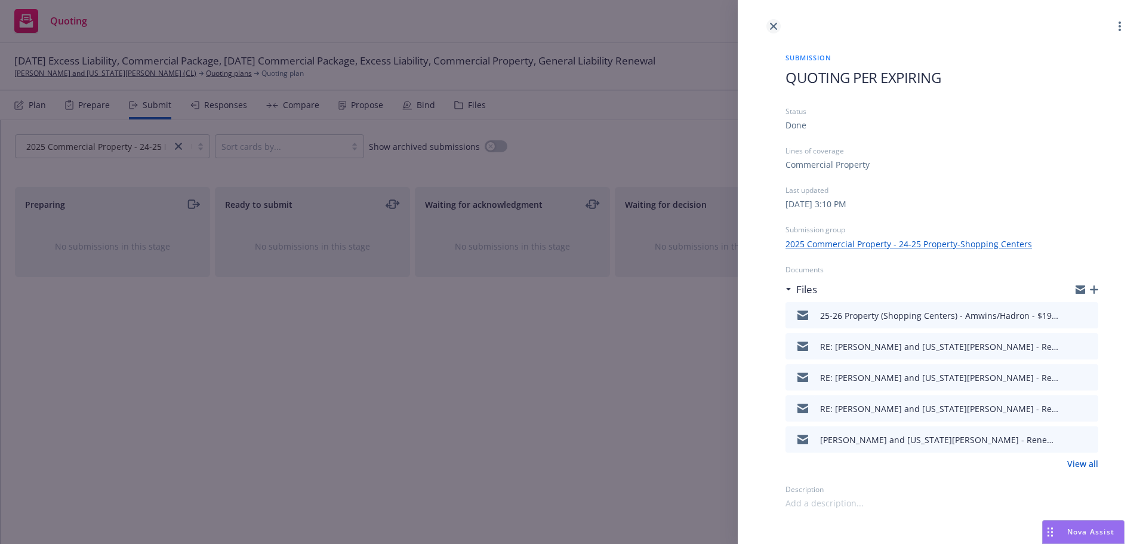
click at [773, 25] on icon "close" at bounding box center [773, 26] width 7 height 7
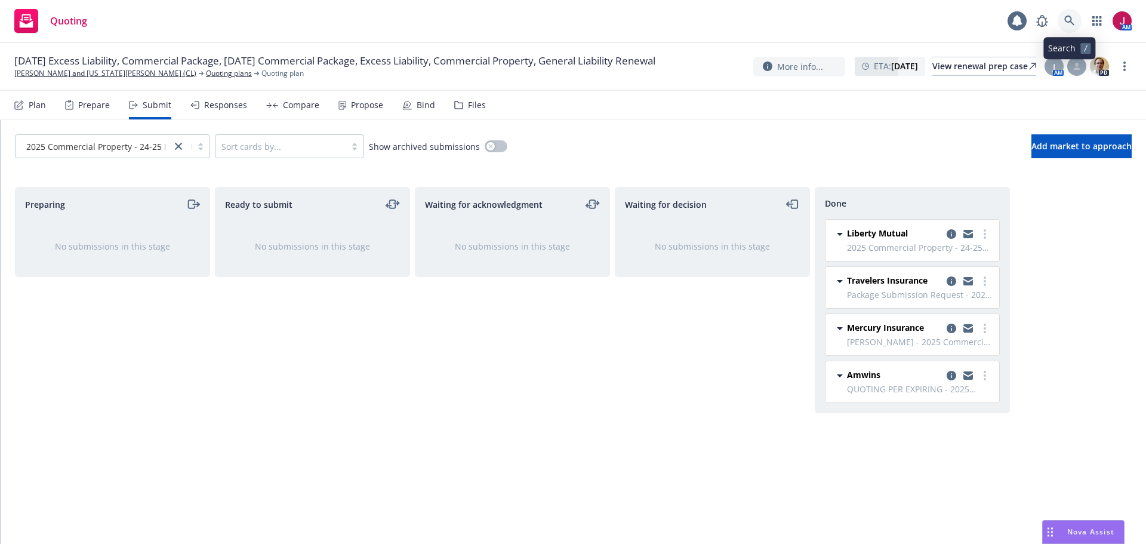
click at [1066, 23] on icon at bounding box center [1069, 21] width 11 height 11
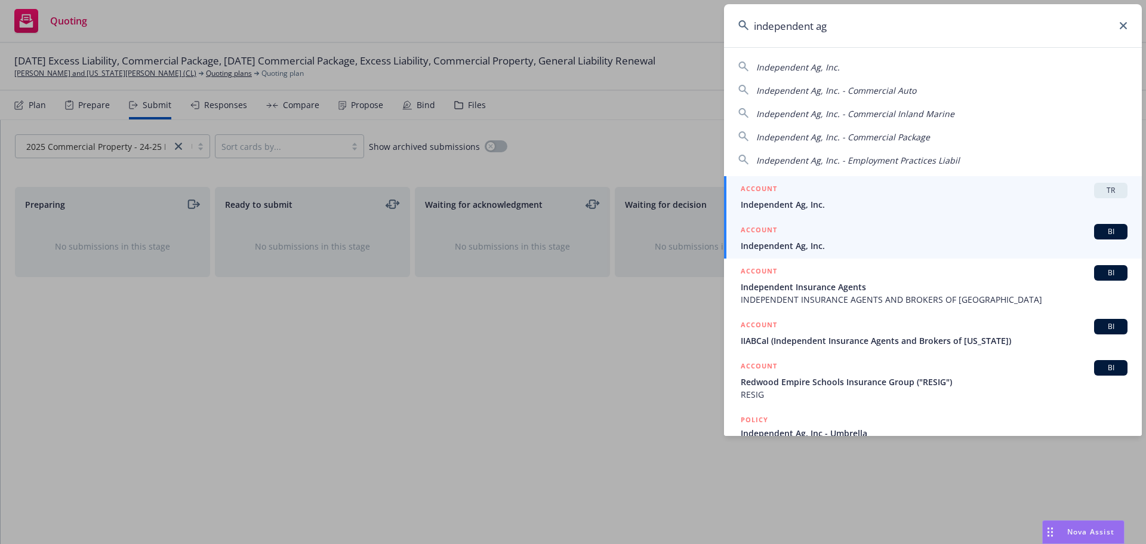
type input "independent ag"
click at [928, 253] on link "ACCOUNT BI Independent Ag, Inc." at bounding box center [933, 237] width 418 height 41
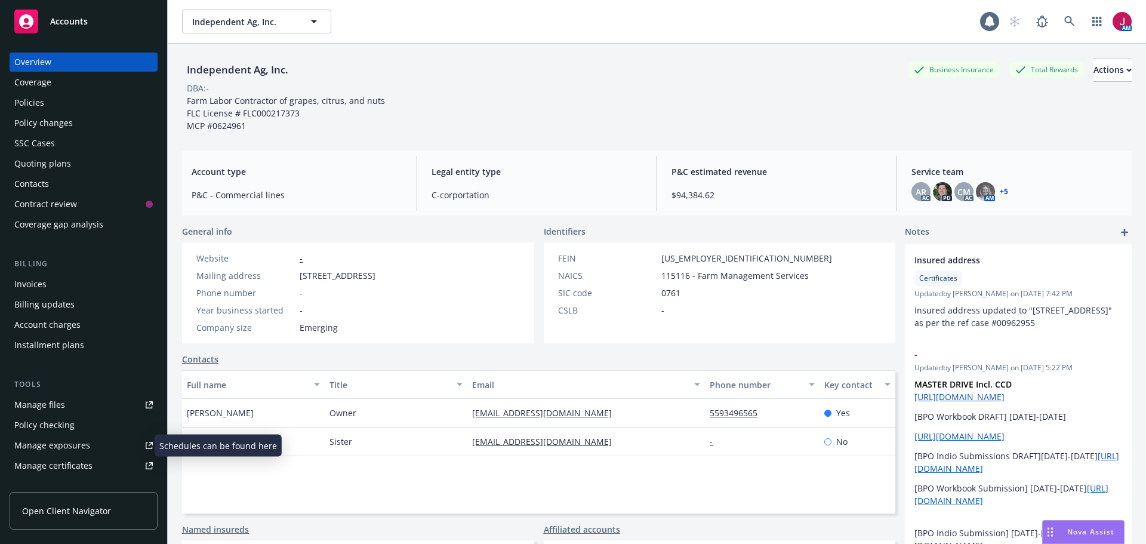
click at [71, 450] on div "Manage exposures" at bounding box center [52, 445] width 76 height 19
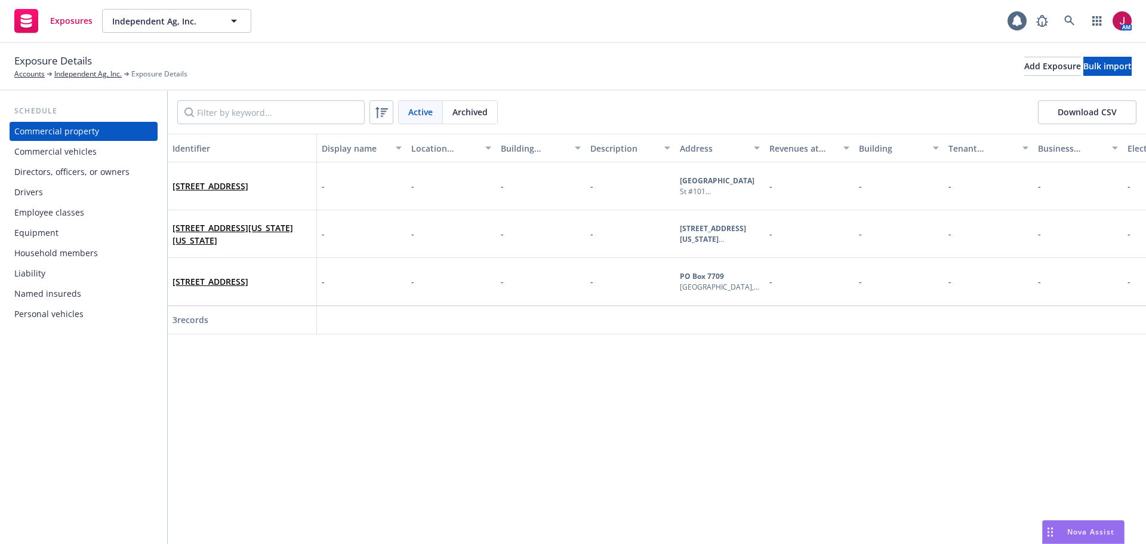
click at [102, 145] on div "Commercial vehicles" at bounding box center [83, 151] width 138 height 19
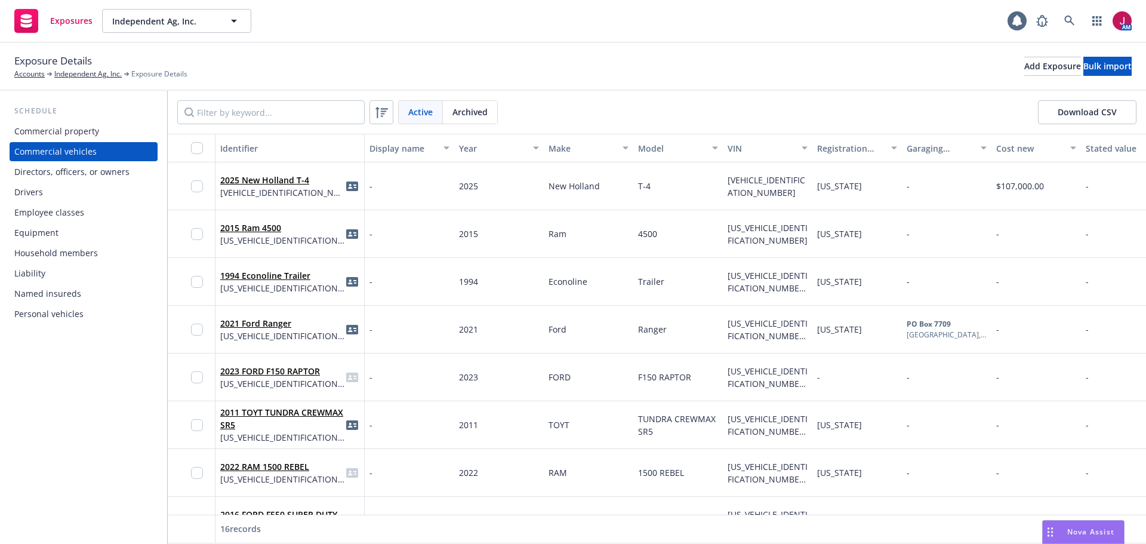
click at [92, 189] on div "Drivers" at bounding box center [83, 192] width 138 height 19
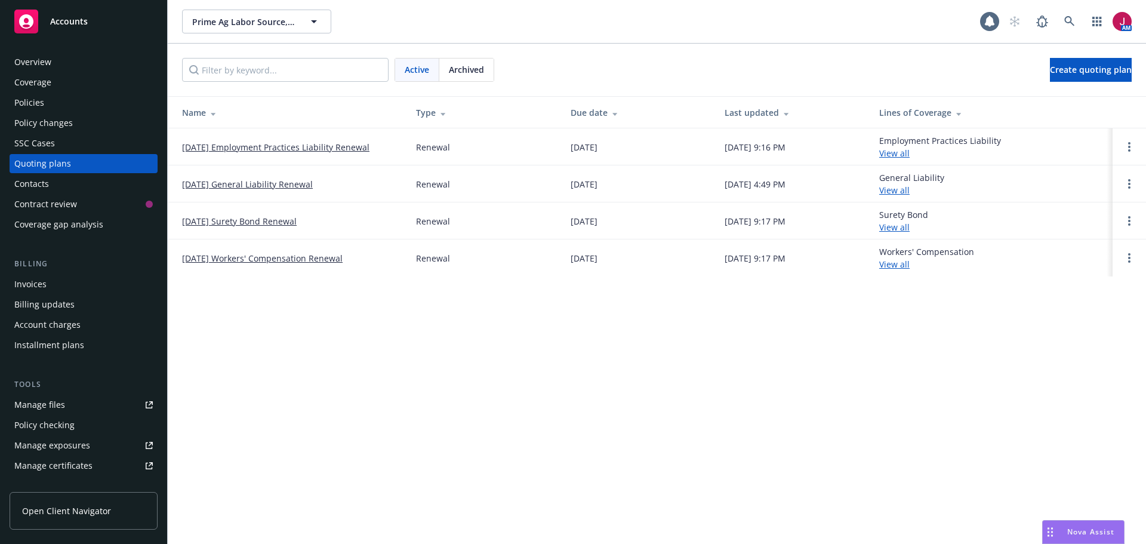
click at [116, 98] on div "Policies" at bounding box center [83, 102] width 138 height 19
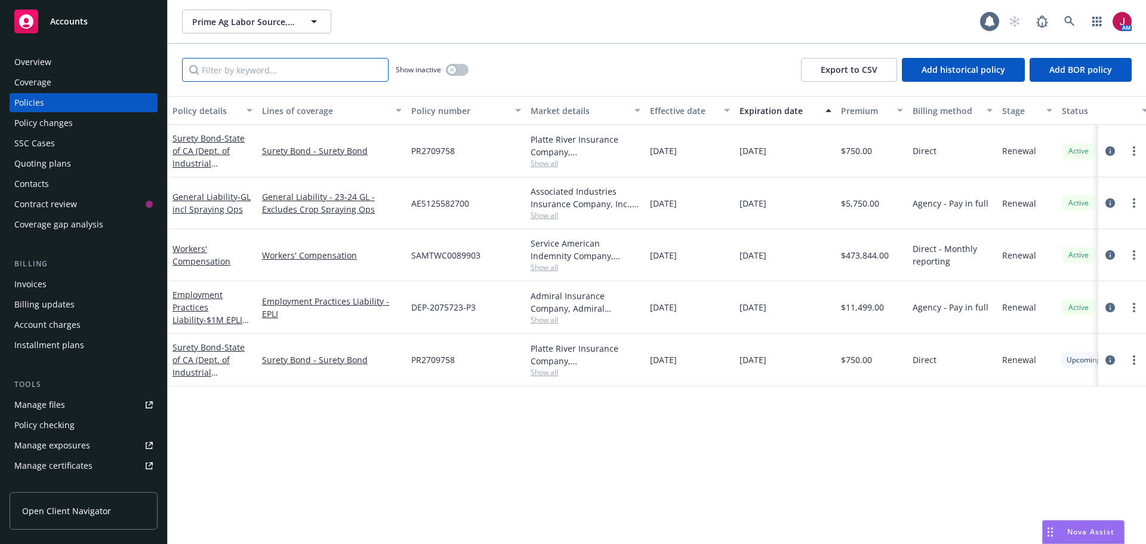
click at [225, 68] on input "Filter by keyword..." at bounding box center [285, 70] width 206 height 24
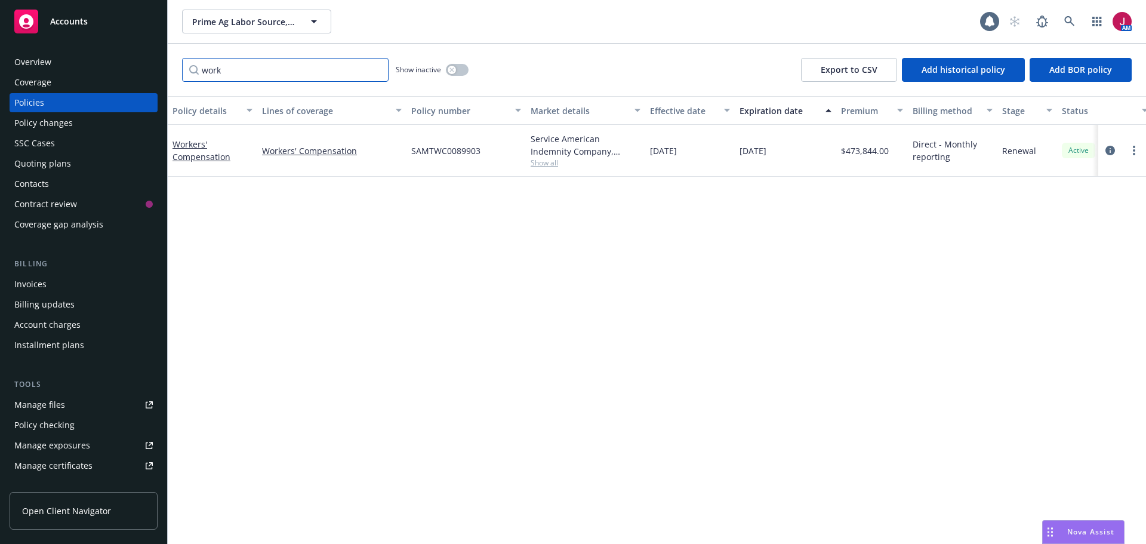
type input "work"
click at [448, 69] on div "button" at bounding box center [452, 70] width 8 height 8
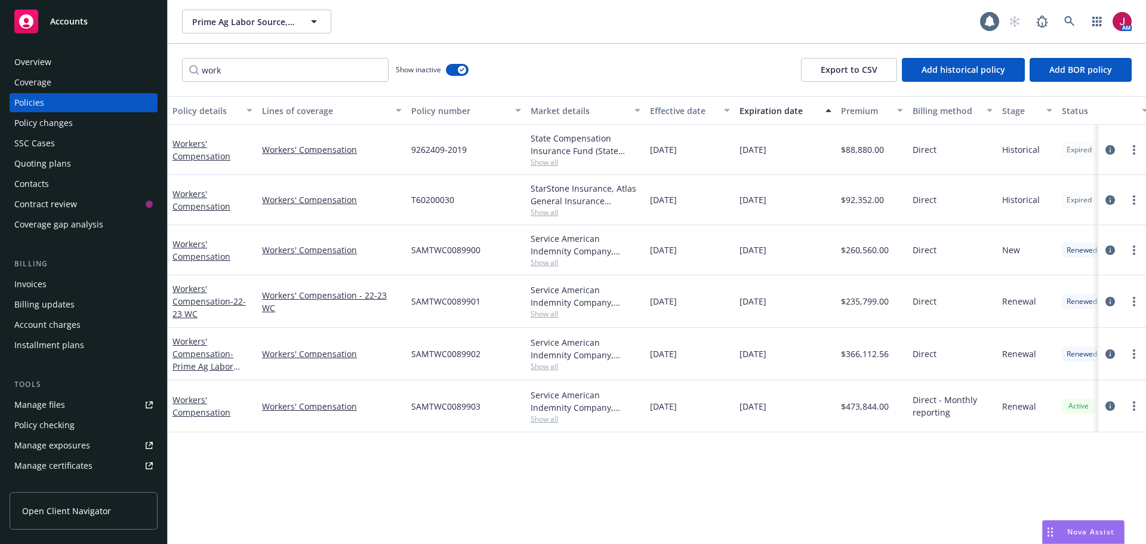
click at [39, 97] on div "Policies" at bounding box center [29, 102] width 30 height 19
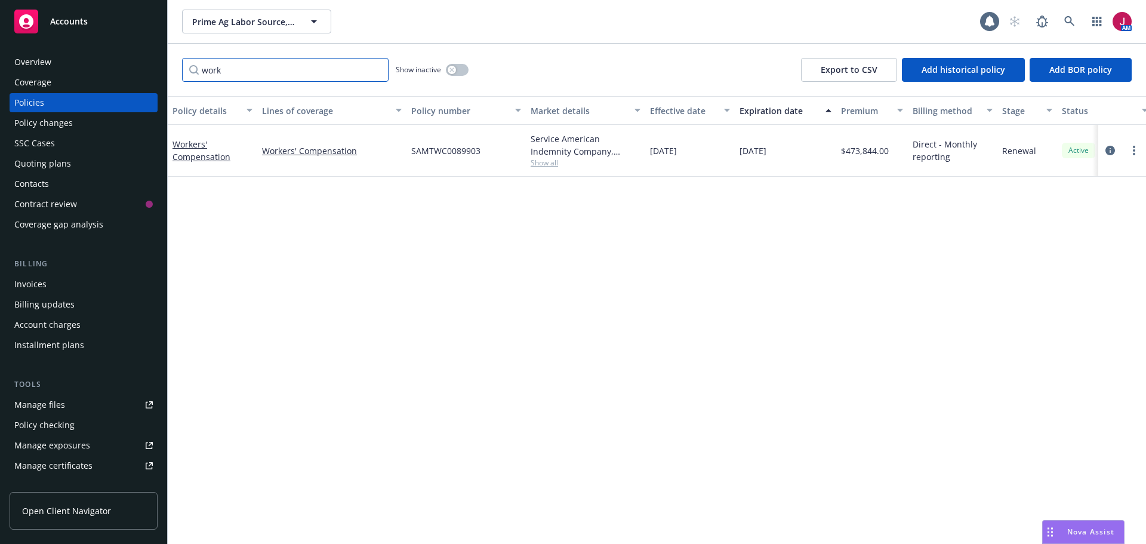
click at [377, 72] on input "work" at bounding box center [285, 70] width 206 height 24
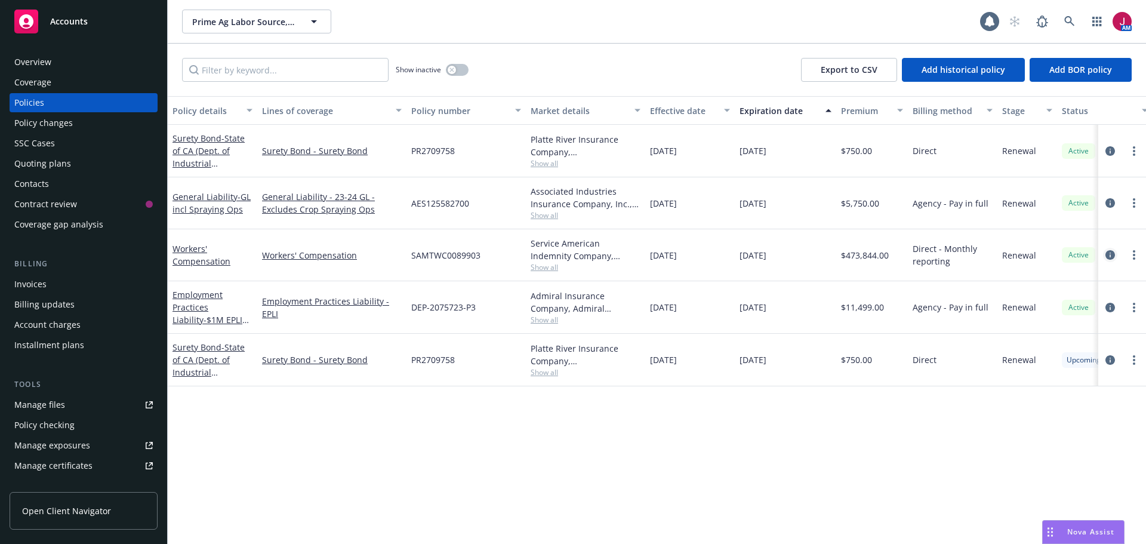
click at [1112, 258] on icon "circleInformation" at bounding box center [1110, 255] width 10 height 10
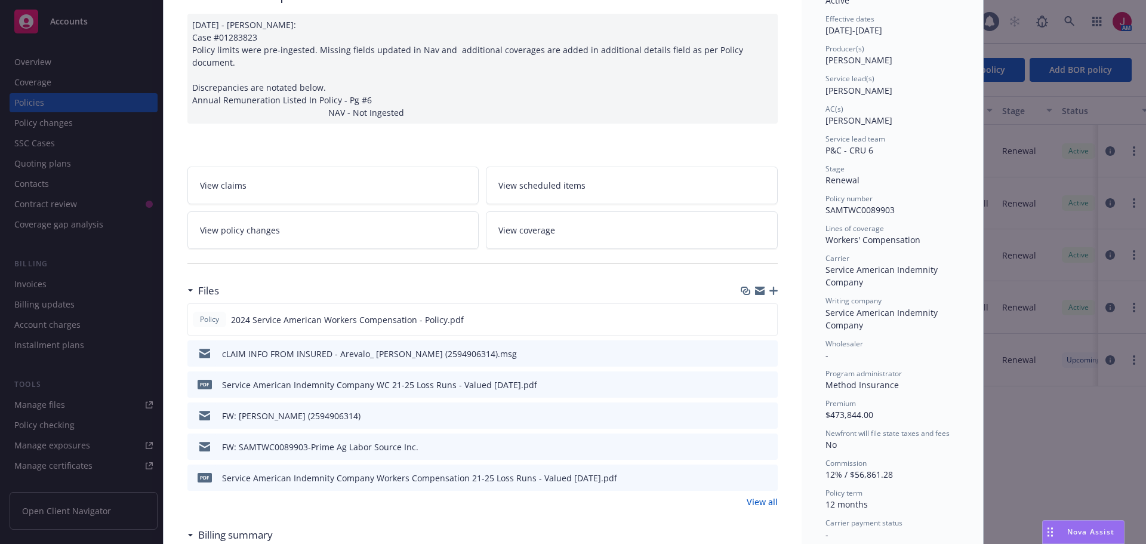
scroll to position [179, 0]
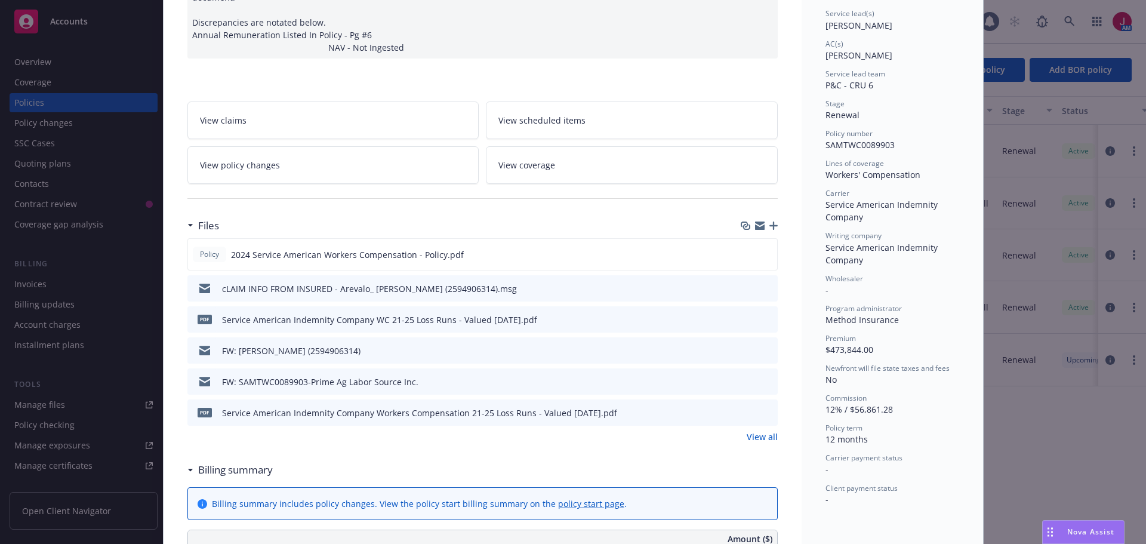
click at [764, 430] on link "View all" at bounding box center [761, 436] width 31 height 13
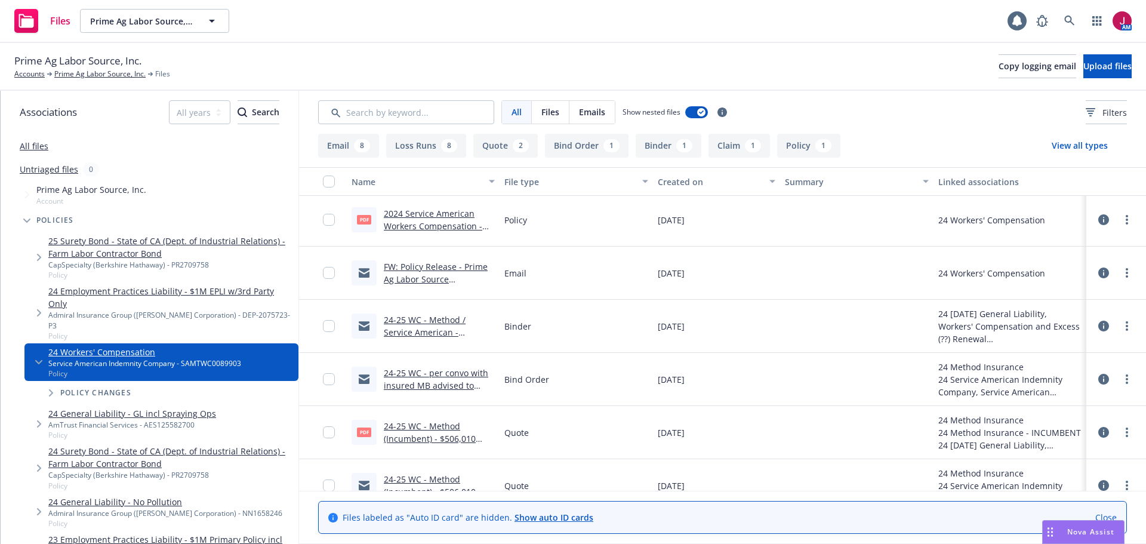
scroll to position [865, 0]
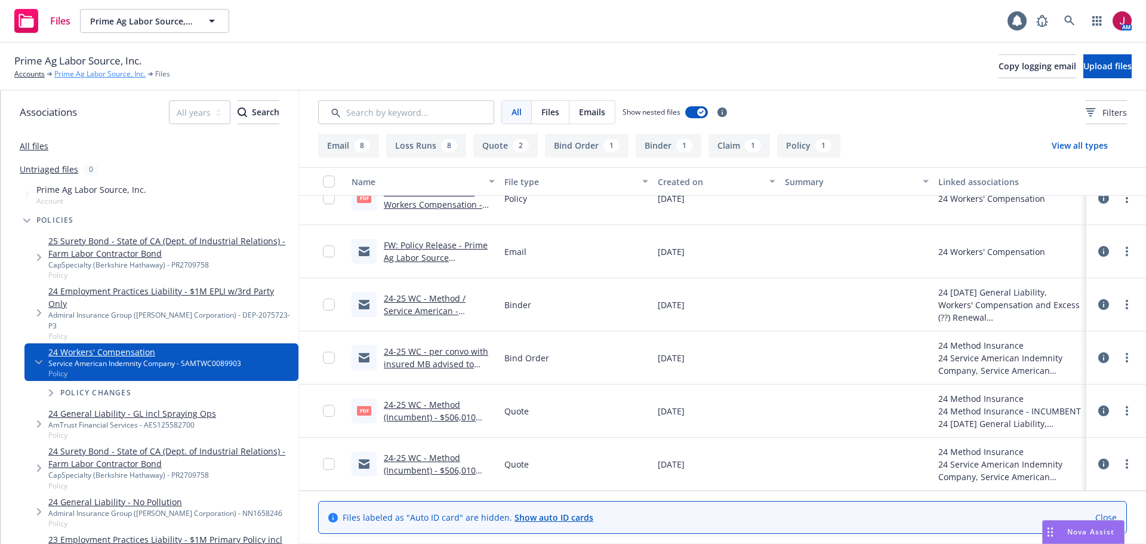
click at [75, 75] on link "Prime Ag Labor Source, Inc." at bounding box center [99, 74] width 91 height 11
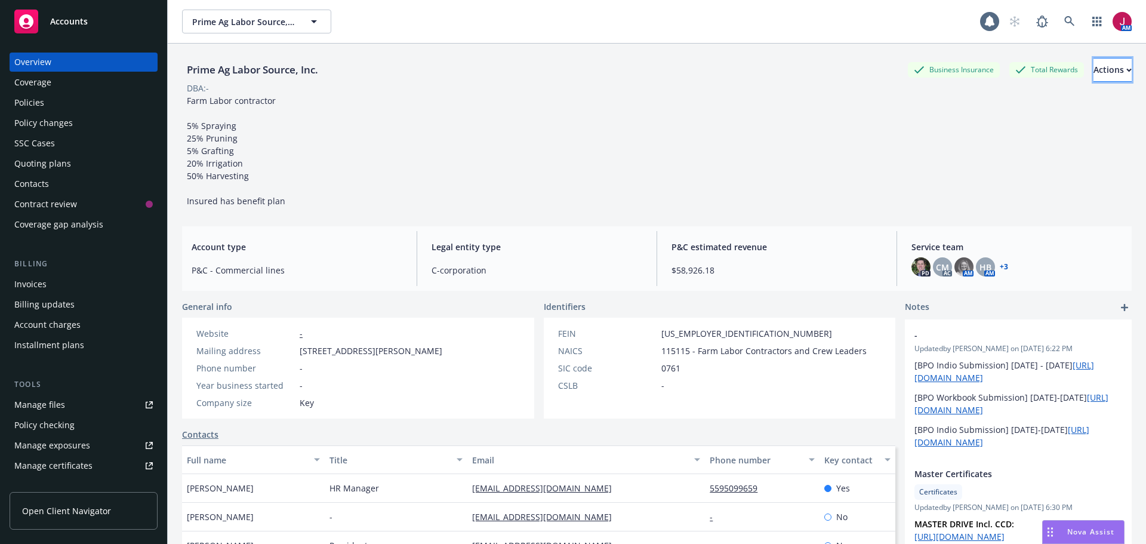
click at [1093, 79] on div "Actions" at bounding box center [1112, 69] width 38 height 23
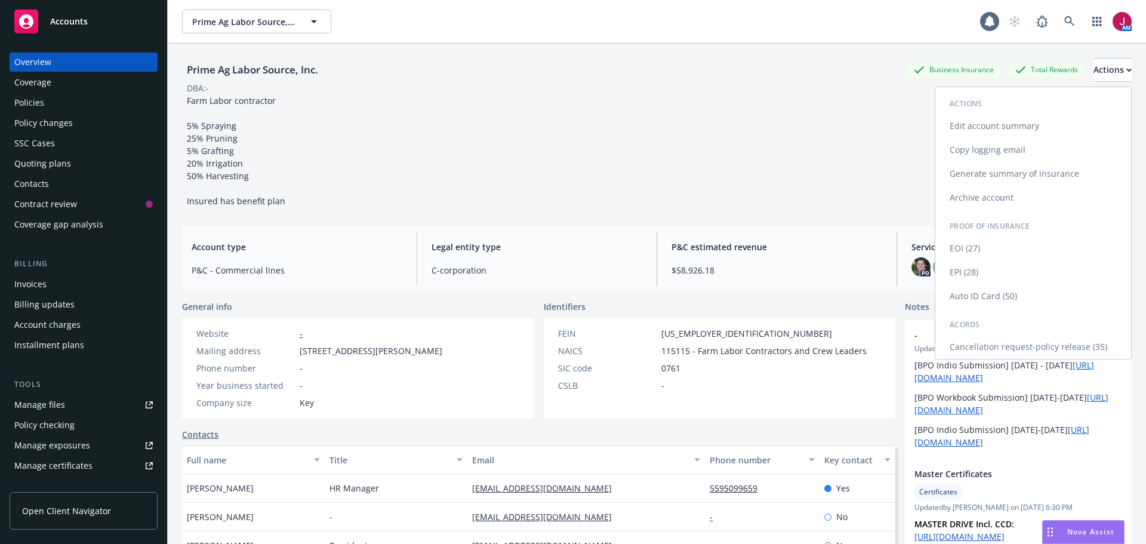
click at [990, 128] on link "Edit account summary" at bounding box center [1033, 126] width 196 height 24
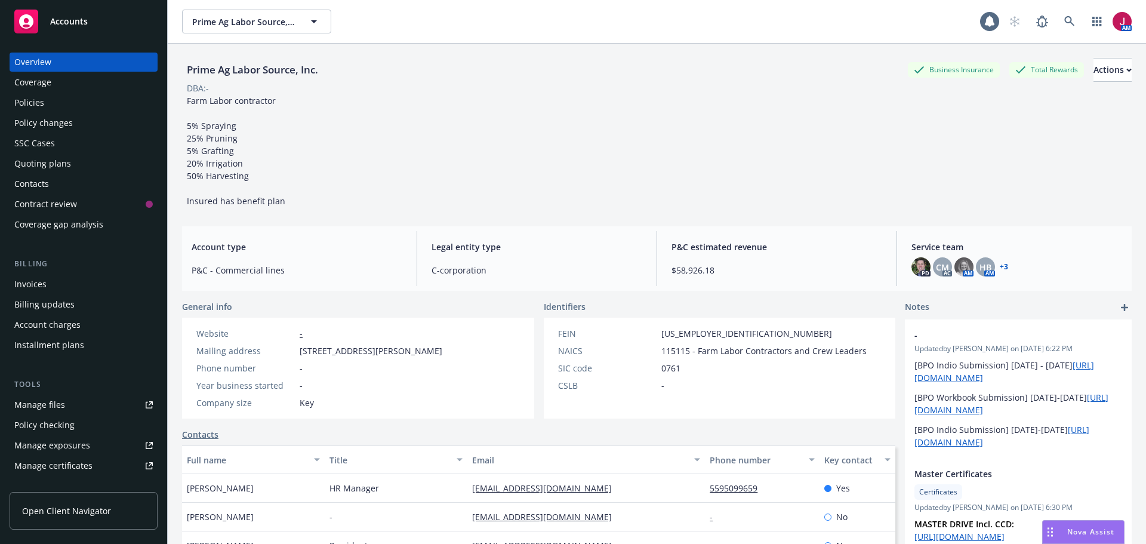
select select "US"
select select "C-corporation"
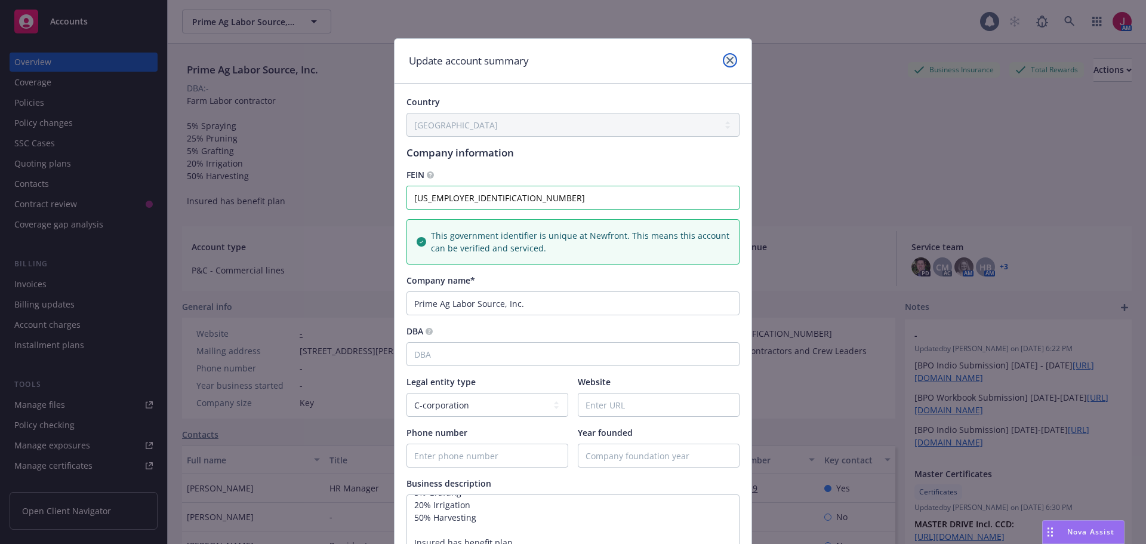
click at [724, 56] on link "close" at bounding box center [730, 60] width 14 height 14
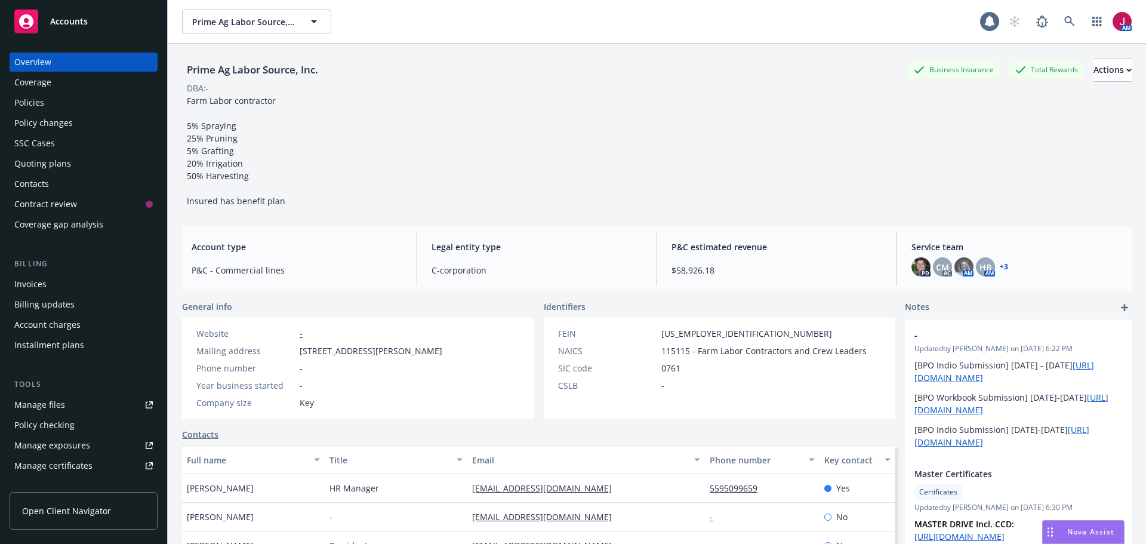
click at [84, 103] on div "Policies" at bounding box center [83, 102] width 138 height 19
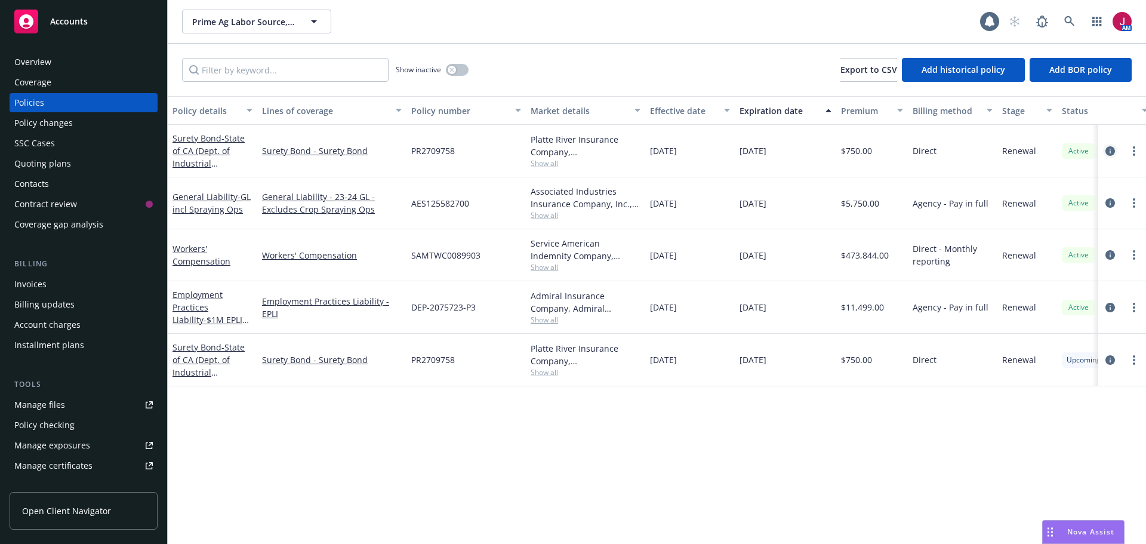
click at [1109, 149] on icon "circleInformation" at bounding box center [1110, 151] width 10 height 10
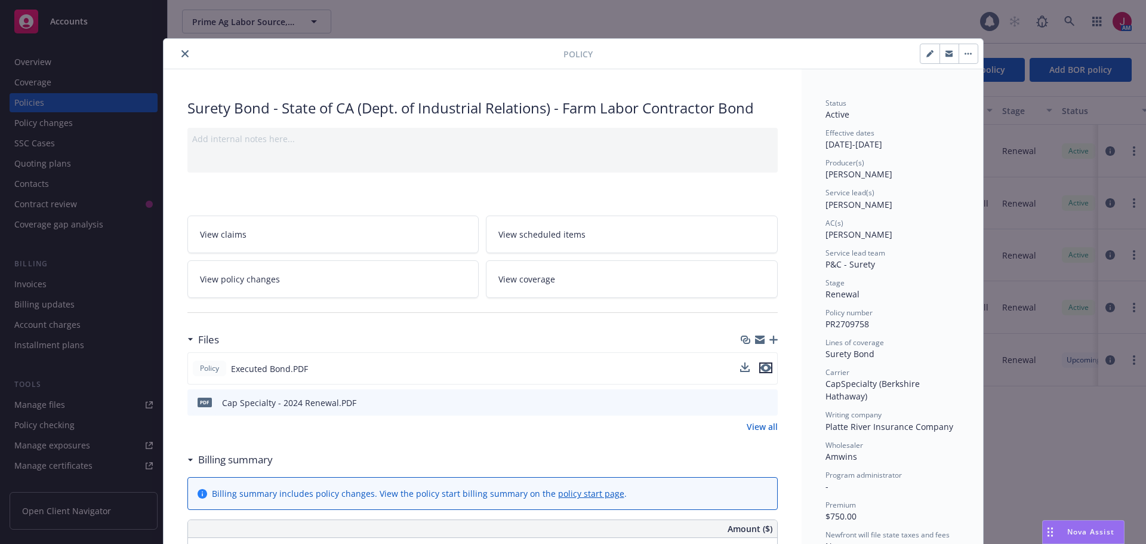
click at [761, 366] on icon "preview file" at bounding box center [765, 367] width 11 height 8
click at [178, 51] on button "close" at bounding box center [185, 54] width 14 height 14
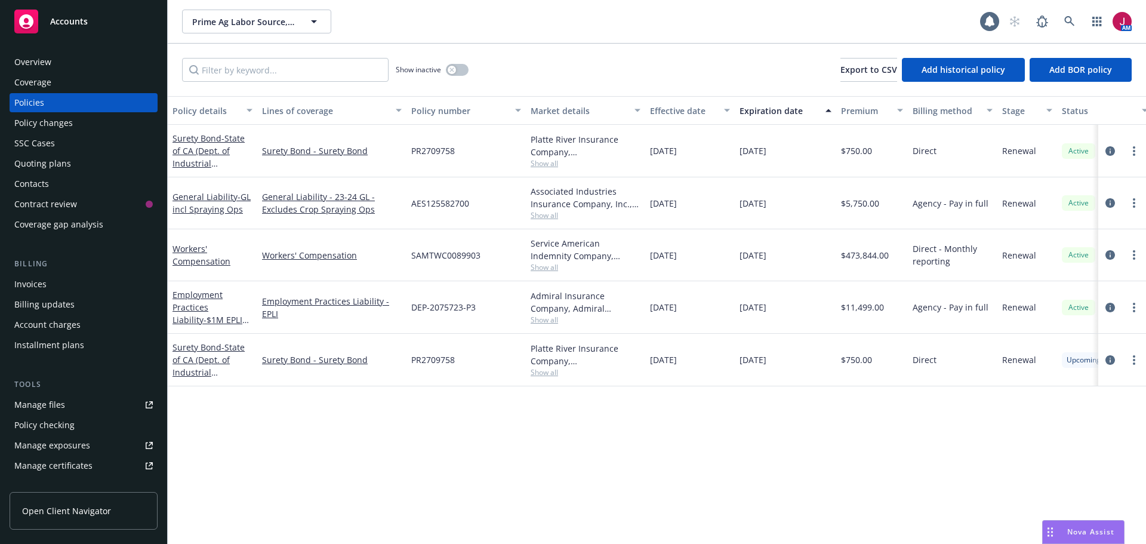
click at [182, 53] on div "Show inactive Export to CSV Add historical policy Add BOR policy" at bounding box center [657, 70] width 978 height 53
click at [55, 156] on div "Quoting plans" at bounding box center [42, 163] width 57 height 19
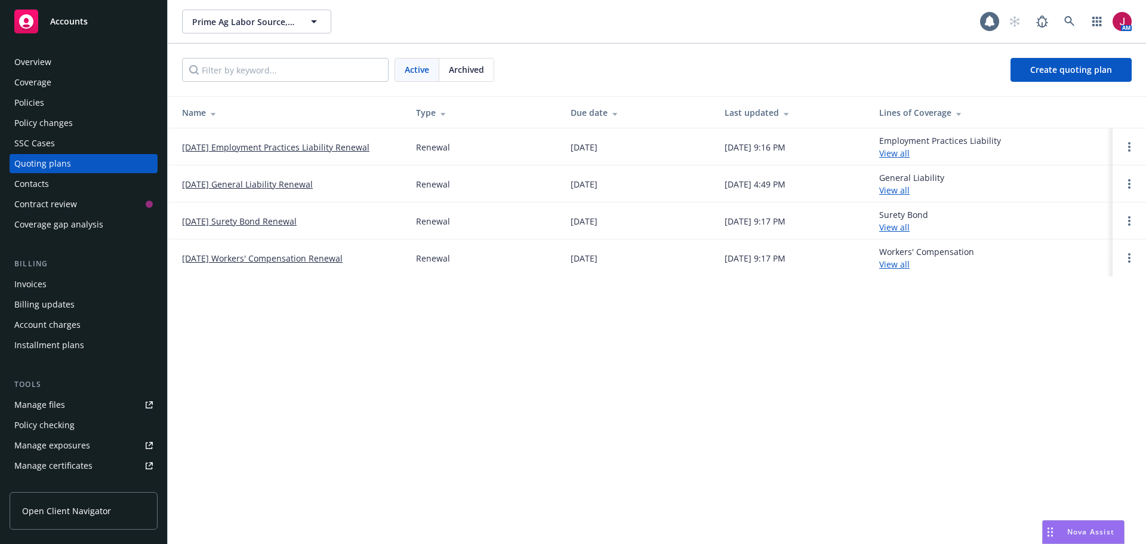
click at [275, 261] on link "10/16/25 Workers' Compensation Renewal" at bounding box center [262, 258] width 161 height 13
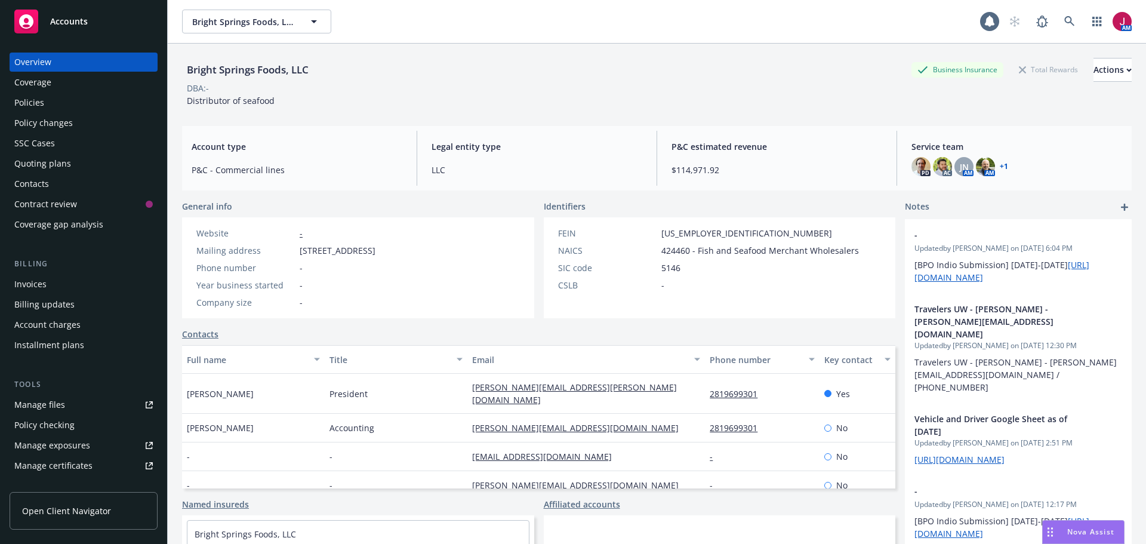
click at [72, 96] on div "Policies" at bounding box center [83, 102] width 138 height 19
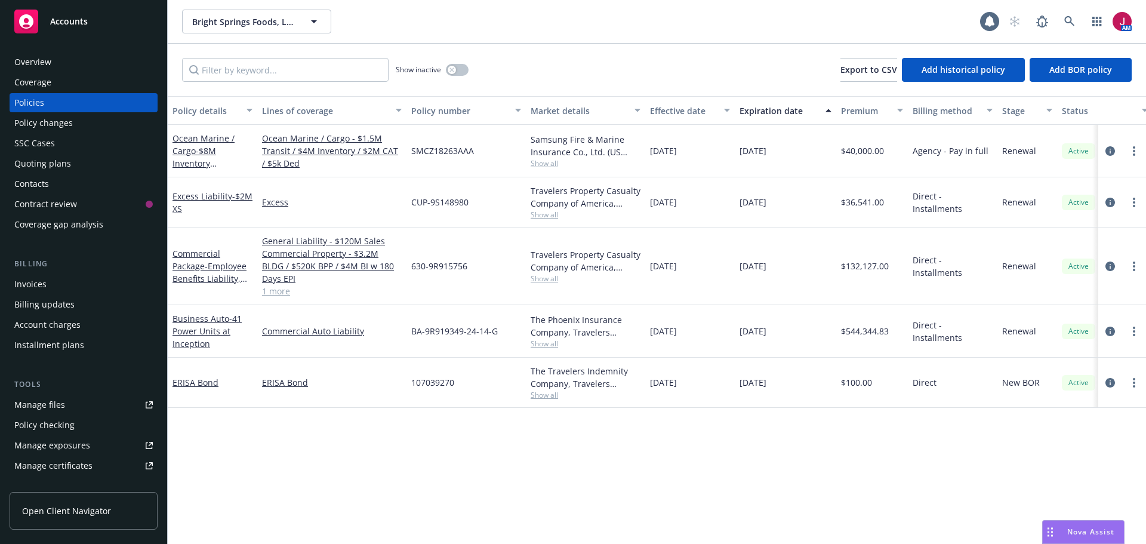
click at [548, 165] on span "Show all" at bounding box center [585, 163] width 110 height 10
click at [1110, 146] on icon "circleInformation" at bounding box center [1110, 151] width 10 height 10
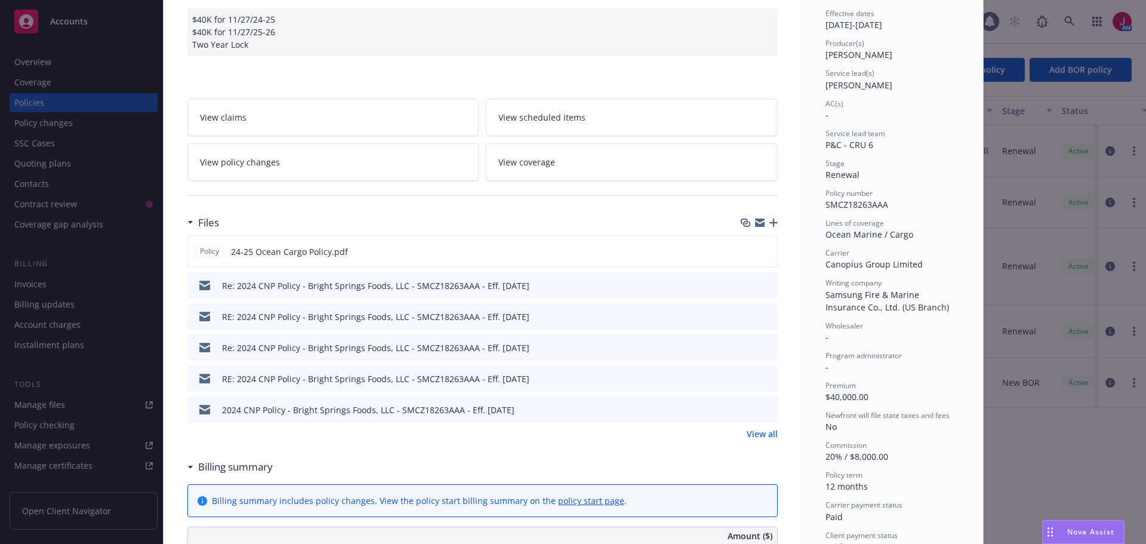
scroll to position [139, 0]
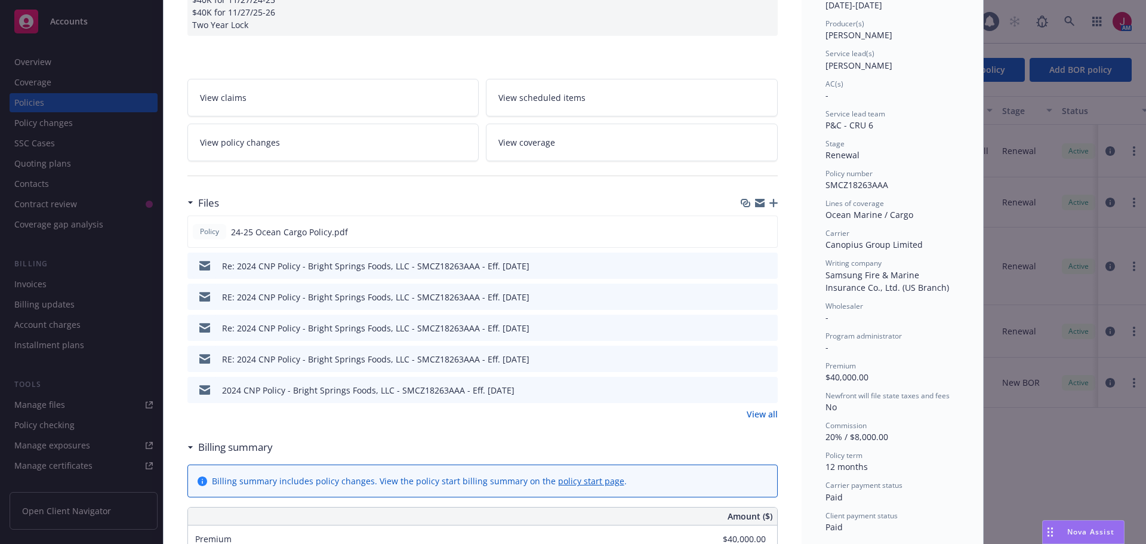
click at [766, 416] on link "View all" at bounding box center [761, 414] width 31 height 13
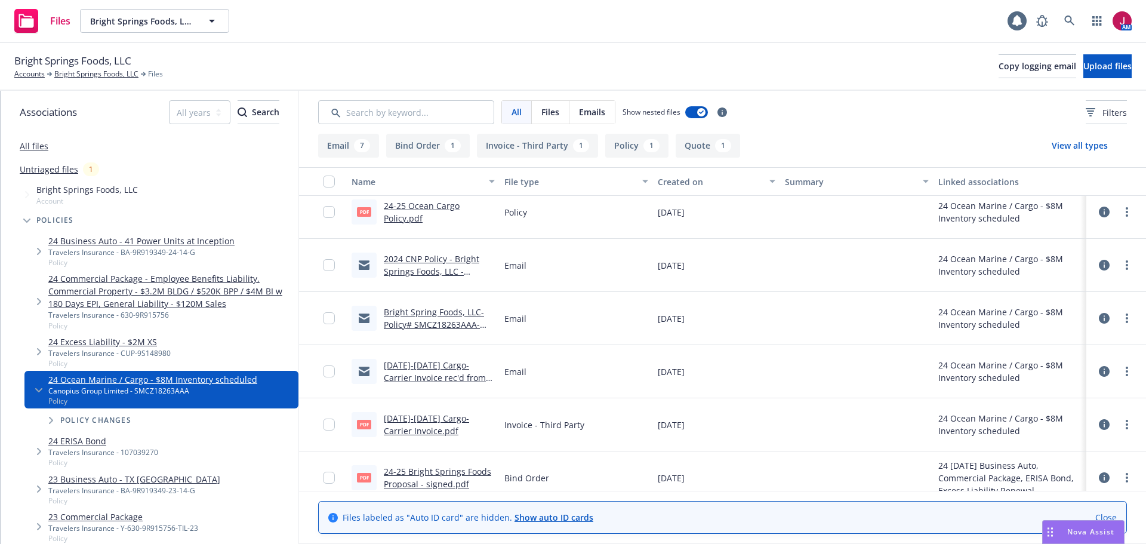
scroll to position [208, 0]
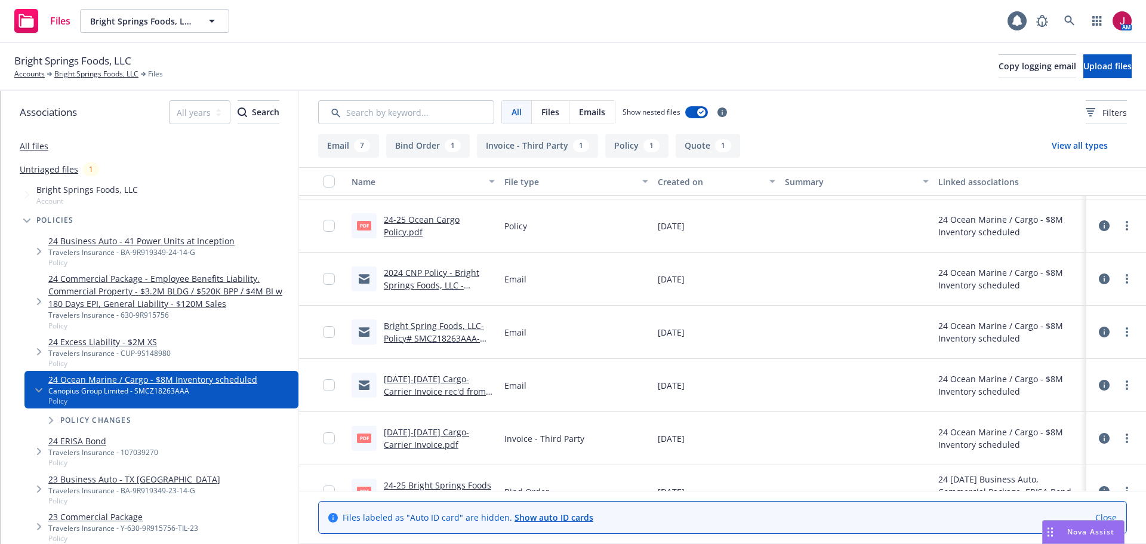
click at [434, 342] on link "Bright Spring Foods, LLC-Policy# SMCZ18263AAA- Policy Request" at bounding box center [434, 338] width 100 height 36
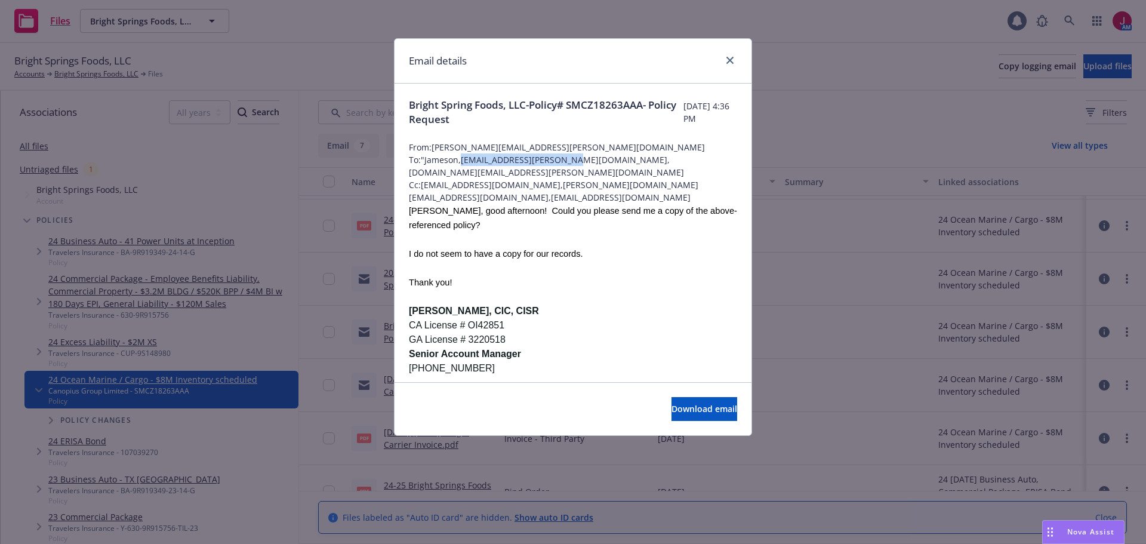
drag, startPoint x: 463, startPoint y: 161, endPoint x: 572, endPoint y: 163, distance: 109.2
click at [572, 163] on span "To: "Jameson,[EMAIL_ADDRESS][PERSON_NAME][DOMAIN_NAME],[DOMAIN_NAME][EMAIL_ADDR…" at bounding box center [573, 165] width 328 height 25
copy span "[PERSON_NAME][EMAIL_ADDRESS][PERSON_NAME][DOMAIN_NAME]"
click at [728, 58] on icon "close" at bounding box center [729, 60] width 7 height 7
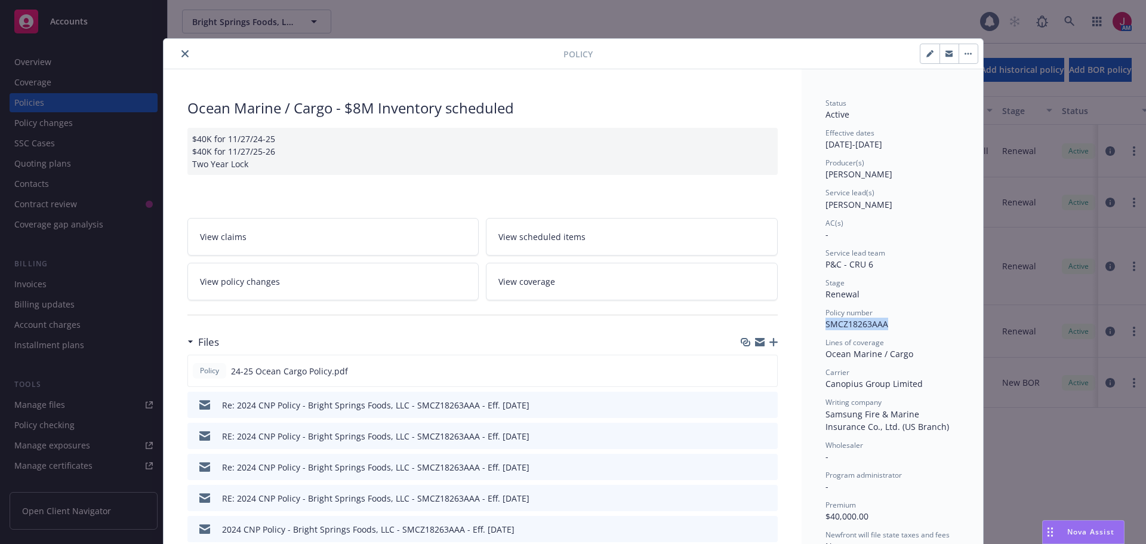
drag, startPoint x: 823, startPoint y: 323, endPoint x: 881, endPoint y: 331, distance: 57.9
copy span "SMCZ18263AAA"
click at [181, 52] on icon "close" at bounding box center [184, 53] width 7 height 7
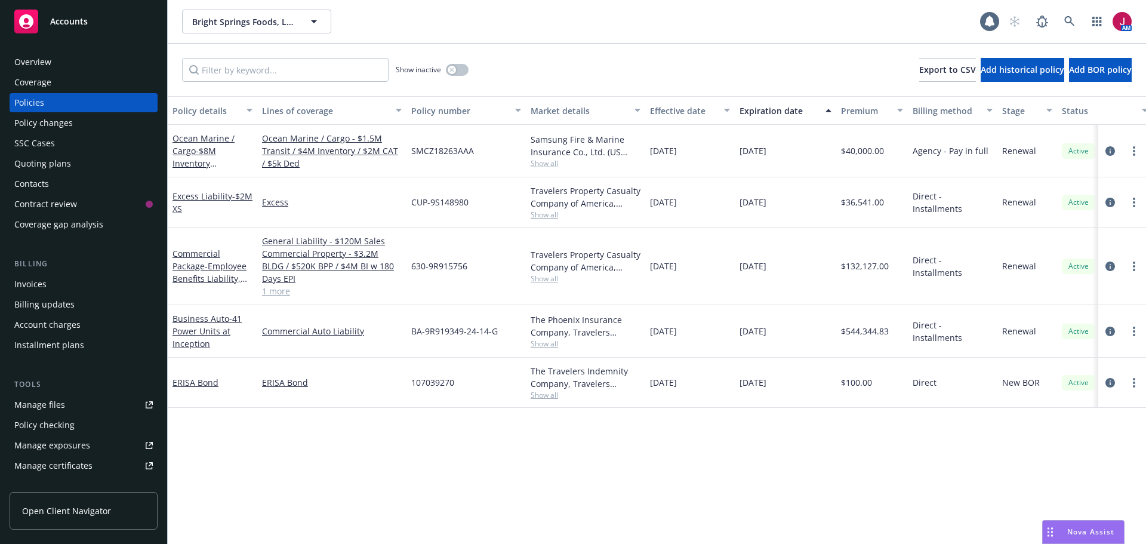
click at [45, 171] on div "Quoting plans" at bounding box center [42, 163] width 57 height 19
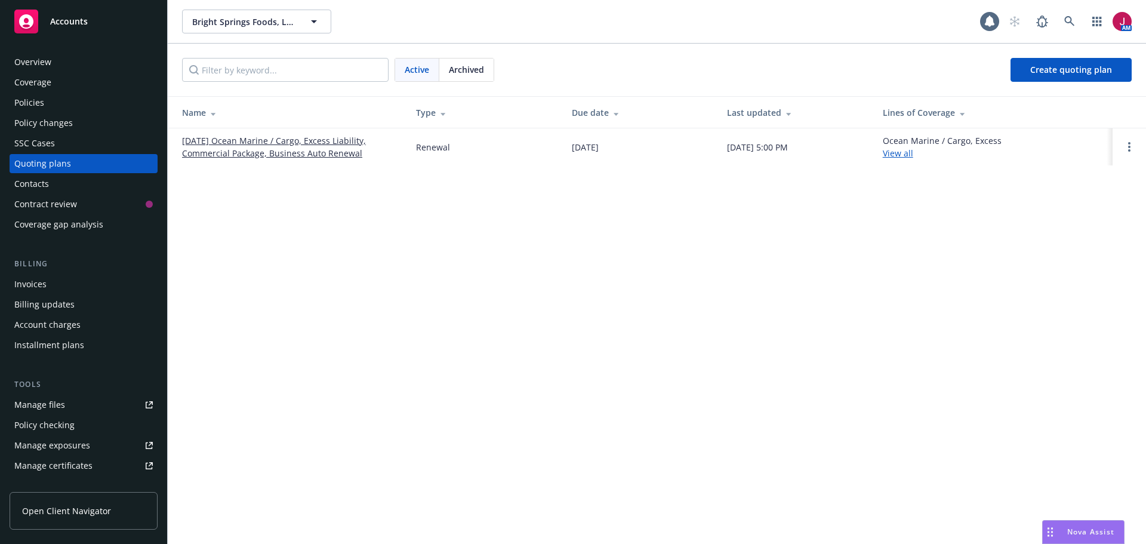
click at [270, 140] on link "[DATE] Ocean Marine / Cargo, Excess Liability, Commercial Package, Business Aut…" at bounding box center [289, 146] width 215 height 25
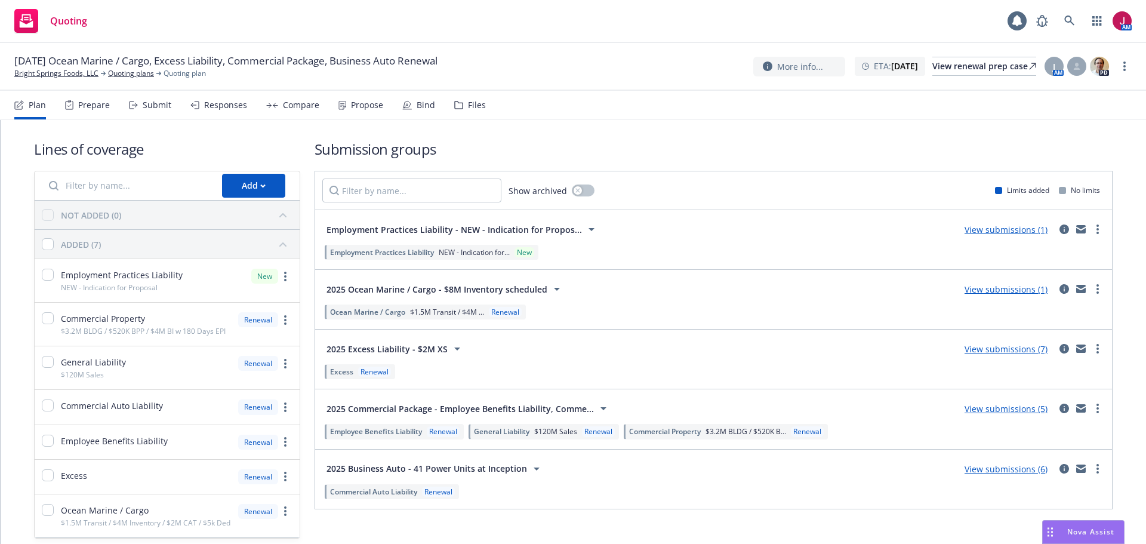
click at [989, 289] on link "View submissions (1)" at bounding box center [1005, 288] width 83 height 11
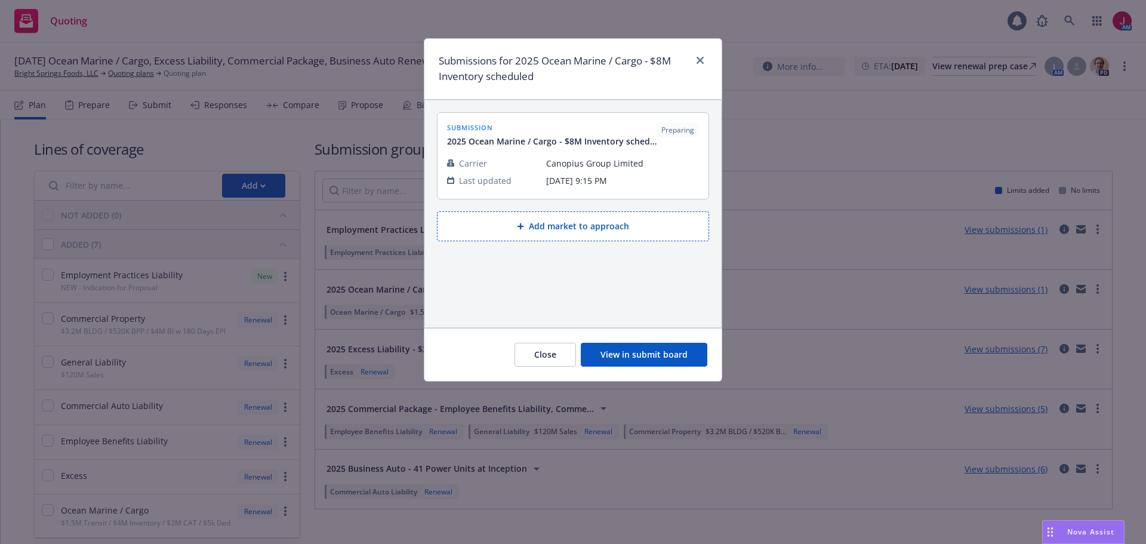
click at [618, 354] on button "View in submit board" at bounding box center [644, 354] width 126 height 24
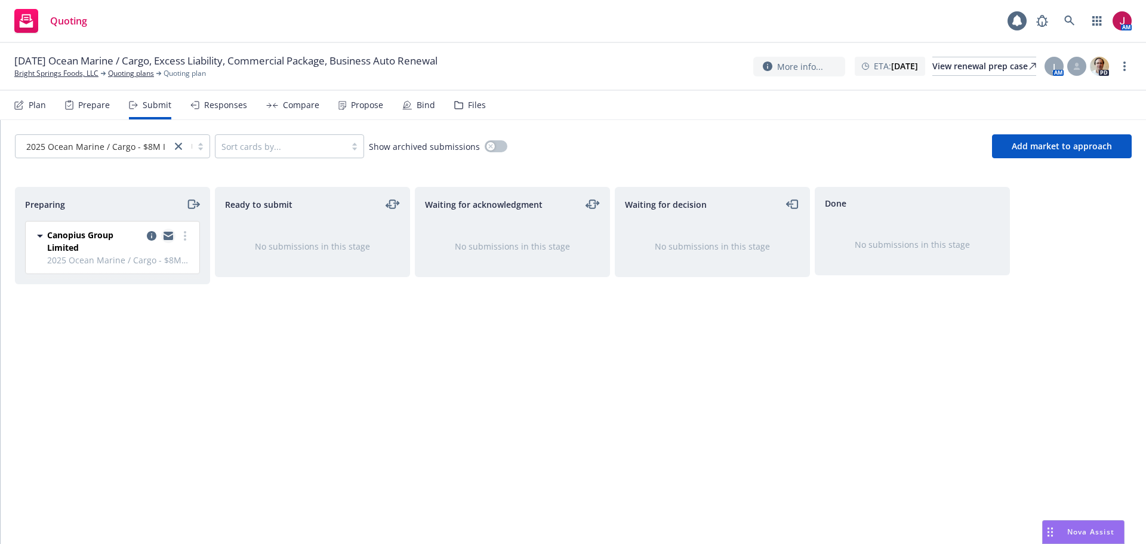
click at [171, 239] on icon "copy logging email" at bounding box center [168, 236] width 10 height 5
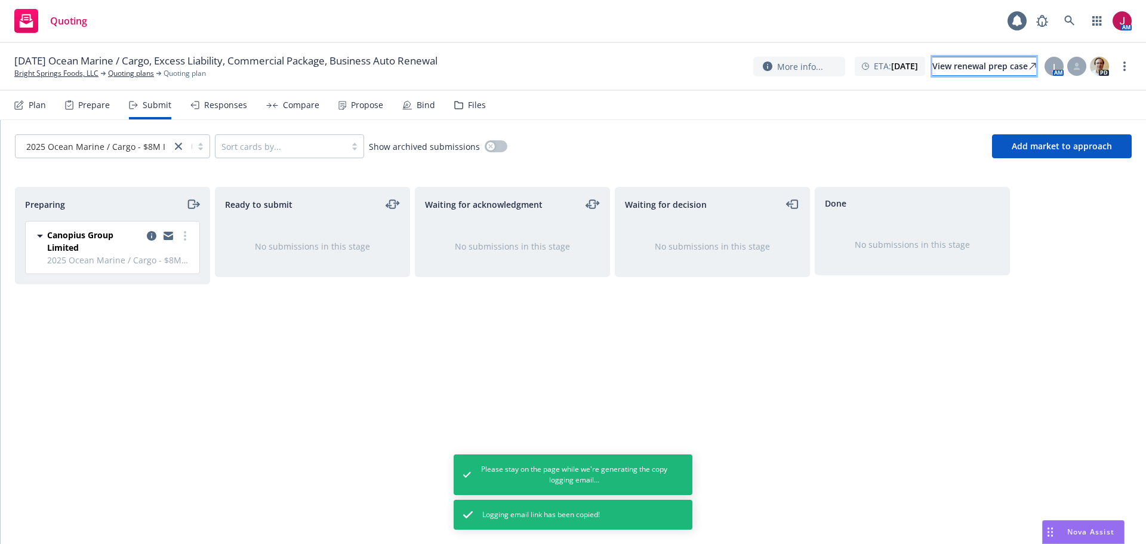
click at [968, 69] on div "View renewal prep case" at bounding box center [984, 66] width 104 height 18
